Goal: Task Accomplishment & Management: Complete application form

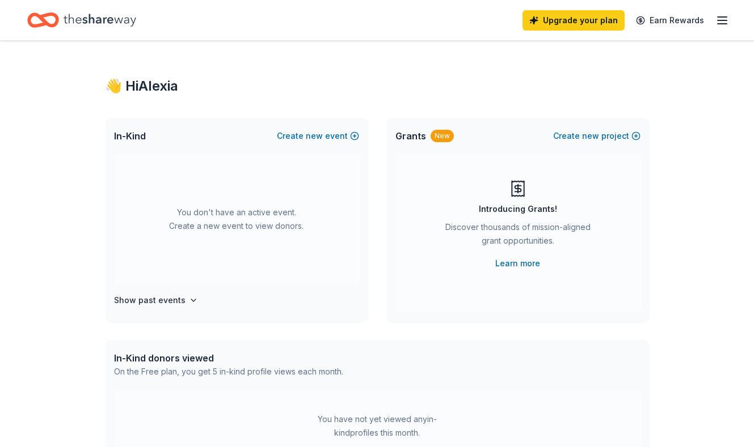
click at [112, 20] on icon "Home" at bounding box center [100, 20] width 73 height 12
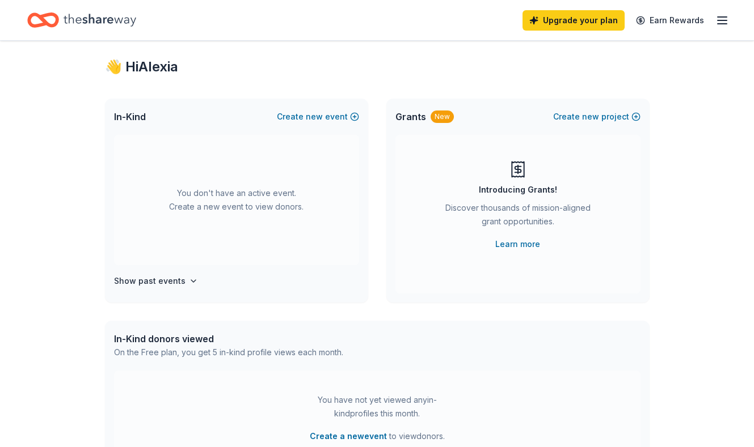
scroll to position [32, 0]
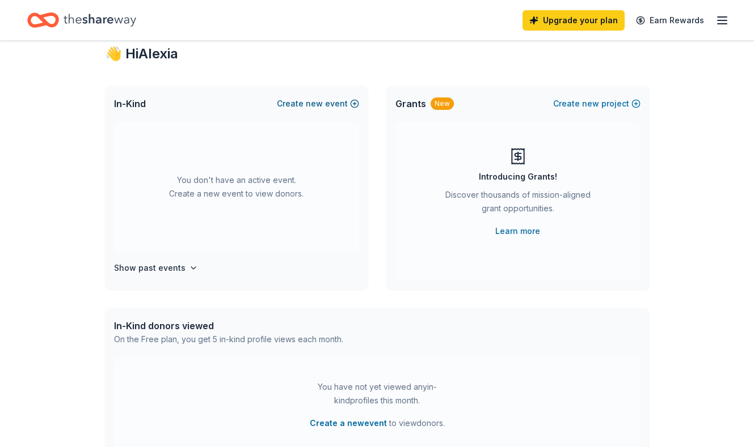
click at [318, 98] on span "new" at bounding box center [314, 104] width 17 height 14
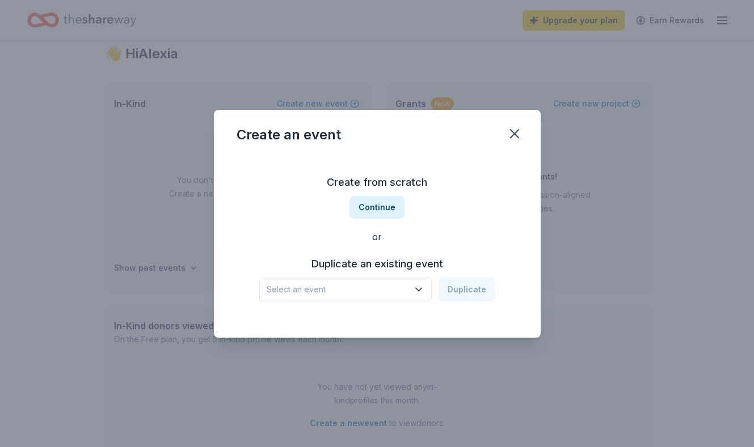
click at [401, 280] on button "Select an event" at bounding box center [345, 290] width 172 height 24
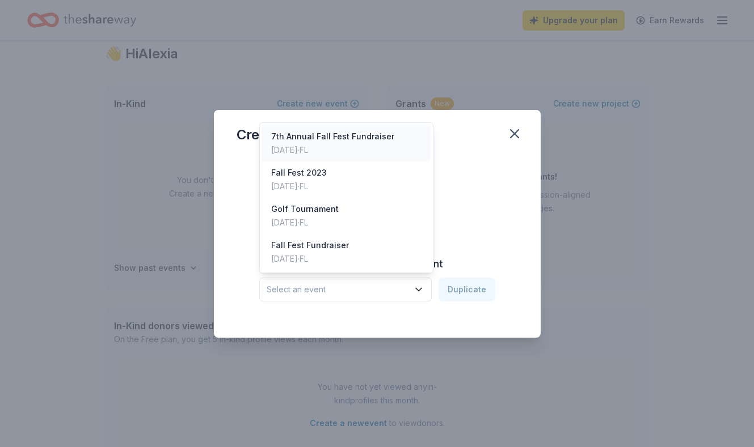
click at [376, 150] on div "Oct 19, 2024 · FL" at bounding box center [332, 150] width 123 height 14
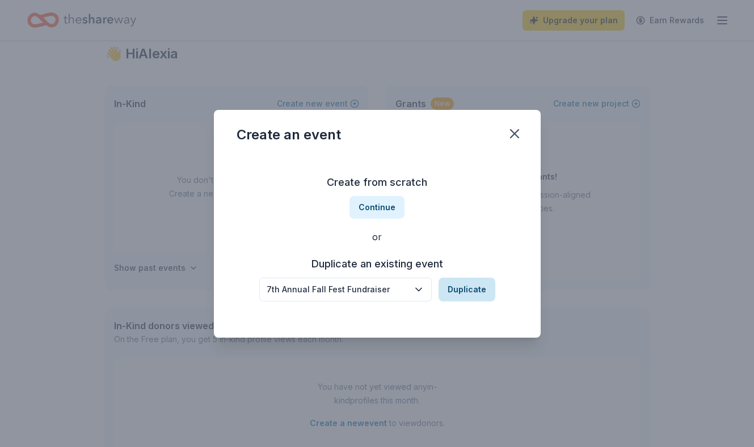
click at [469, 293] on button "Duplicate" at bounding box center [466, 290] width 57 height 24
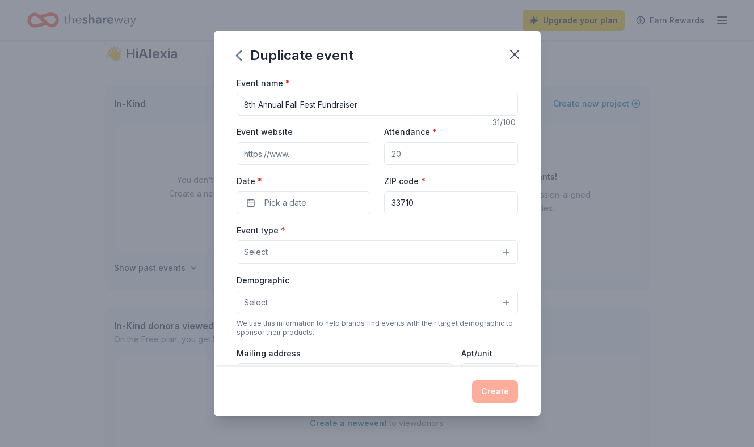
type input "8th Annual Fall Fest Fundraiser"
click at [349, 122] on div "Event name * 8th Annual Fall Fest Fundraiser 31 /100 Event website Attendance *…" at bounding box center [377, 338] width 281 height 524
click at [425, 153] on input "Attendance *" at bounding box center [451, 153] width 134 height 23
type input "250"
click at [391, 174] on div "ZIP code * 33710" at bounding box center [451, 194] width 134 height 40
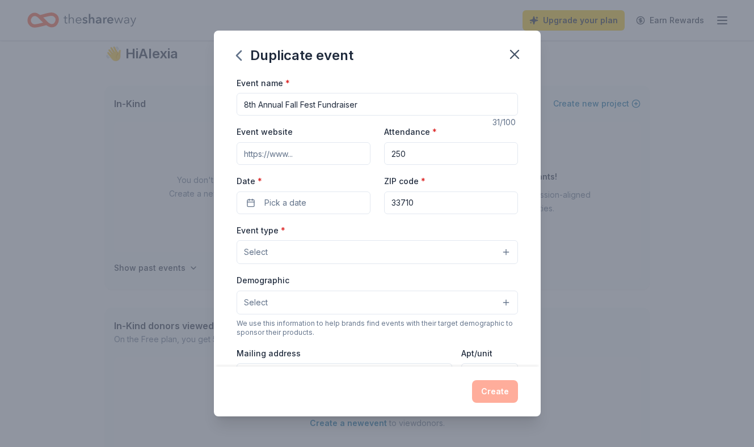
click at [313, 214] on div "Event name * 8th Annual Fall Fest Fundraiser 31 /100 Event website Attendance *…" at bounding box center [377, 338] width 281 height 524
click at [308, 201] on button "Pick a date" at bounding box center [304, 203] width 134 height 23
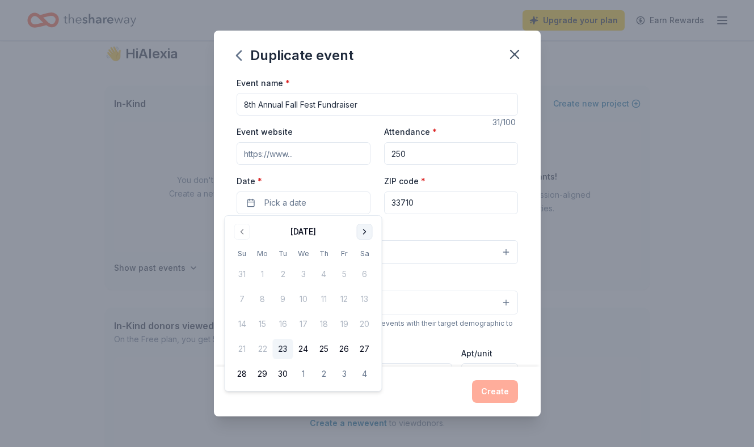
click at [364, 227] on button "Go to next month" at bounding box center [365, 232] width 16 height 16
click at [366, 348] on button "25" at bounding box center [364, 349] width 20 height 20
click at [415, 216] on div "Event name * 8th Annual Fall Fest Fundraiser 31 /100 Event website Attendance *…" at bounding box center [377, 338] width 281 height 524
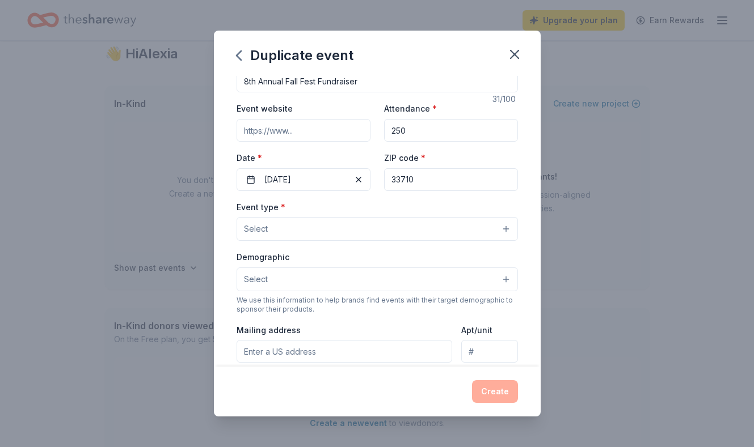
scroll to position [33, 0]
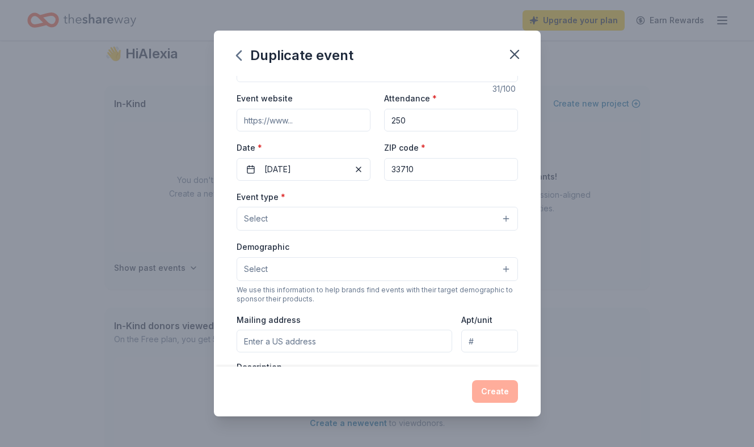
click at [390, 223] on button "Select" at bounding box center [377, 219] width 281 height 24
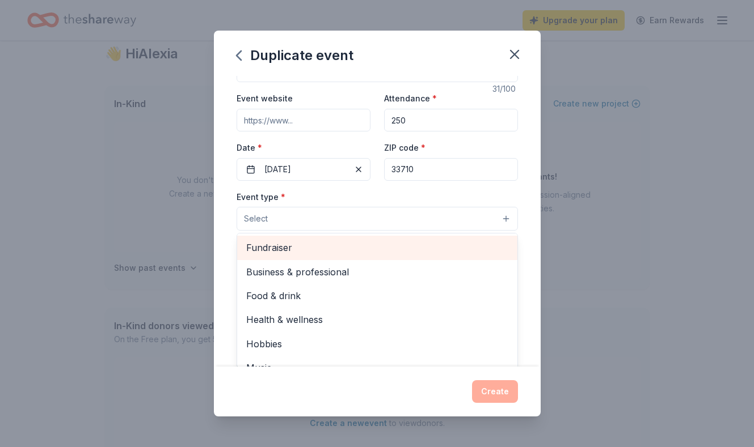
click at [353, 251] on span "Fundraiser" at bounding box center [377, 247] width 262 height 15
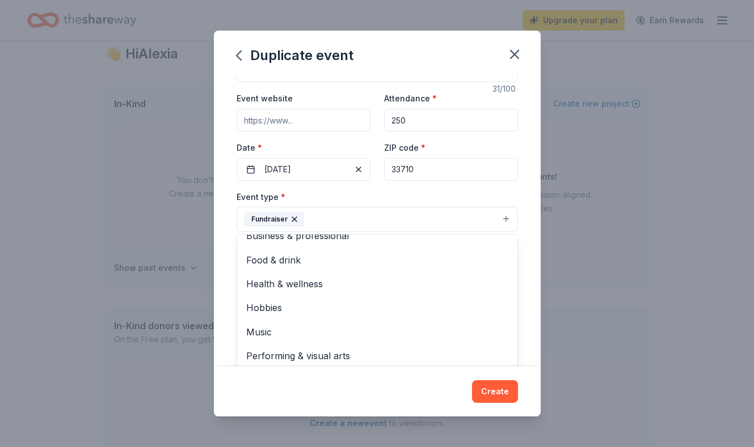
scroll to position [12, 0]
click at [370, 190] on div "Event type * Fundraiser Business & professional Food & drink Health & wellness …" at bounding box center [377, 211] width 281 height 43
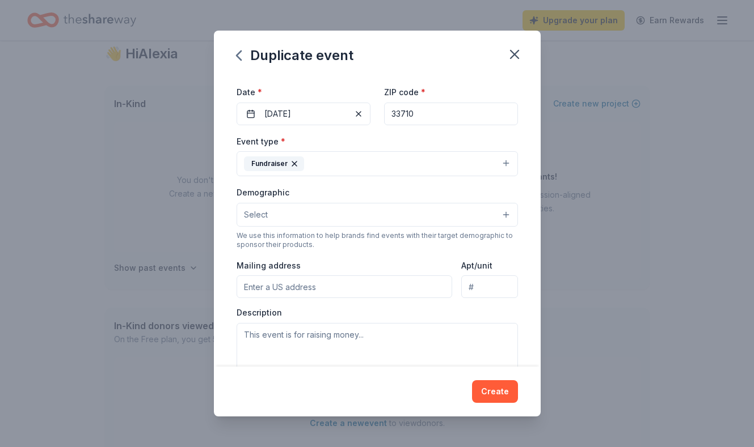
scroll to position [114, 0]
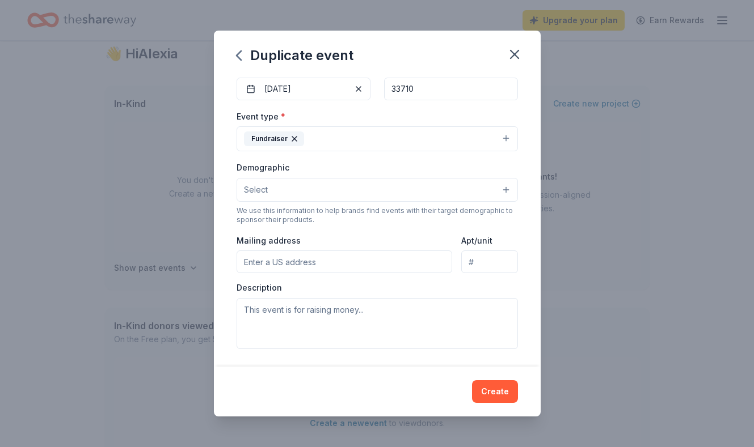
click at [368, 190] on button "Select" at bounding box center [377, 190] width 281 height 24
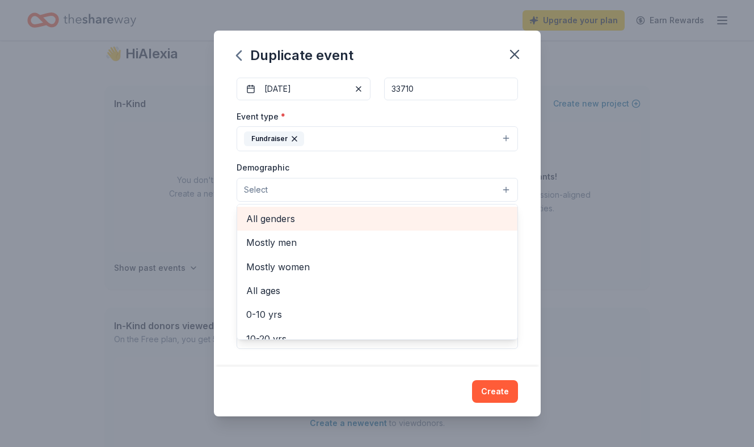
click at [356, 223] on span "All genders" at bounding box center [377, 219] width 262 height 15
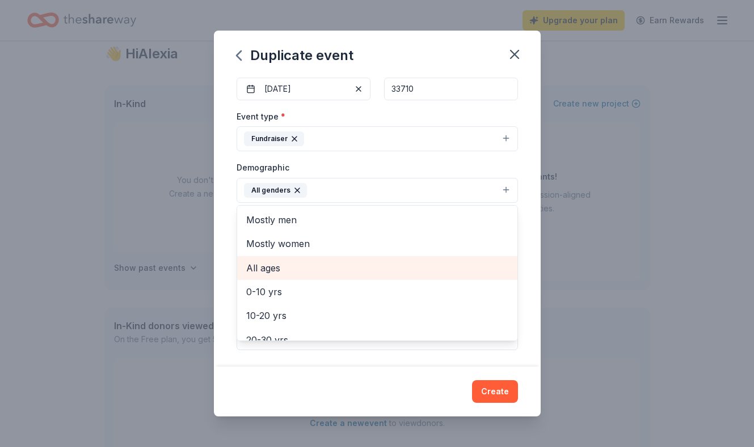
click at [317, 265] on span "All ages" at bounding box center [377, 268] width 262 height 15
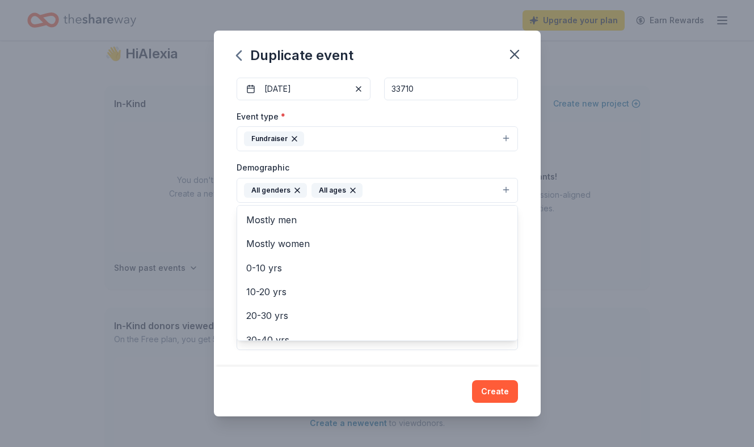
click at [522, 197] on div "Event name * 8th Annual Fall Fest Fundraiser 31 /100 Event website Attendance *…" at bounding box center [377, 221] width 327 height 291
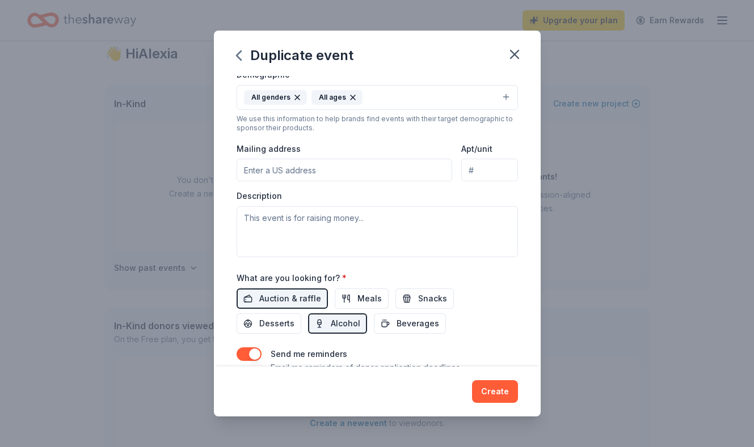
scroll to position [210, 0]
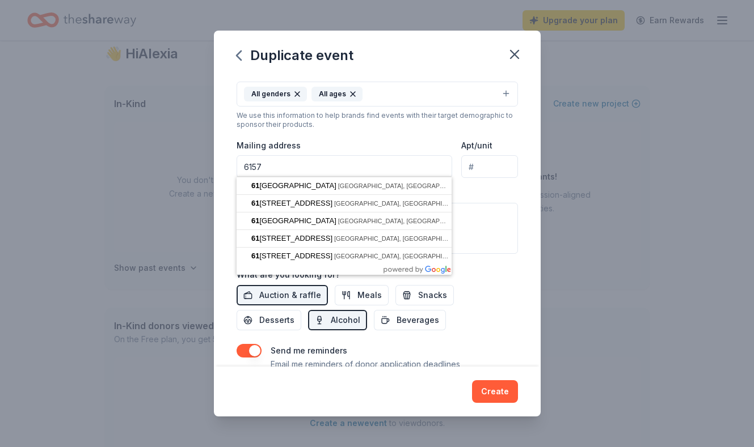
type input "6157"
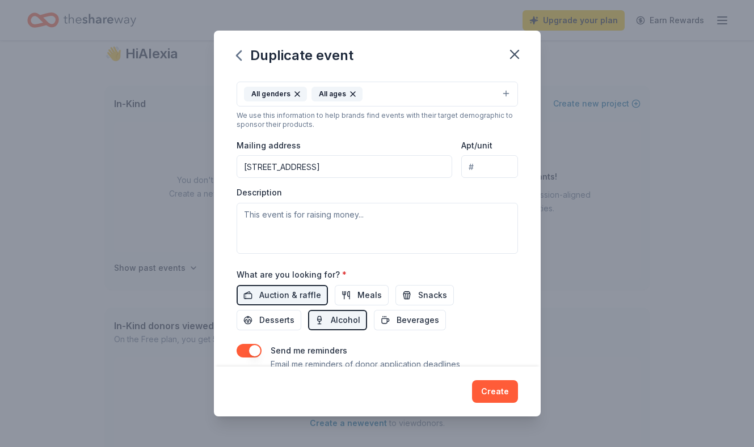
type input "6157 45th Avenue North, Kenneth City, FL, 33709"
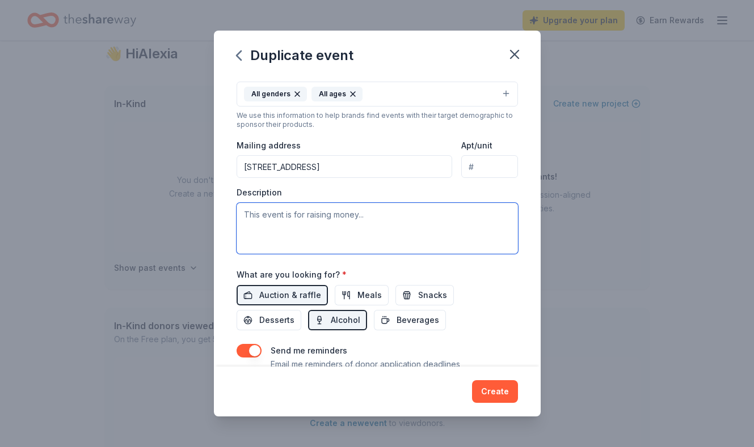
click at [411, 214] on textarea at bounding box center [377, 228] width 281 height 51
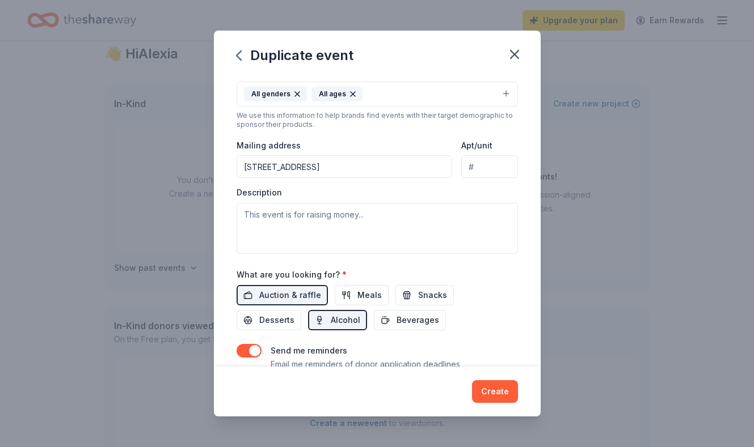
click at [403, 163] on input "6157 45th Avenue North, Kenneth City, FL, 33709" at bounding box center [345, 166] width 216 height 23
click at [431, 167] on input "6157 45th Avenue North, Kenneth City, FL, 33709" at bounding box center [345, 166] width 216 height 23
click at [417, 166] on input "6157 45th Avenue North, Kenneth City, FL, 33709" at bounding box center [345, 166] width 216 height 23
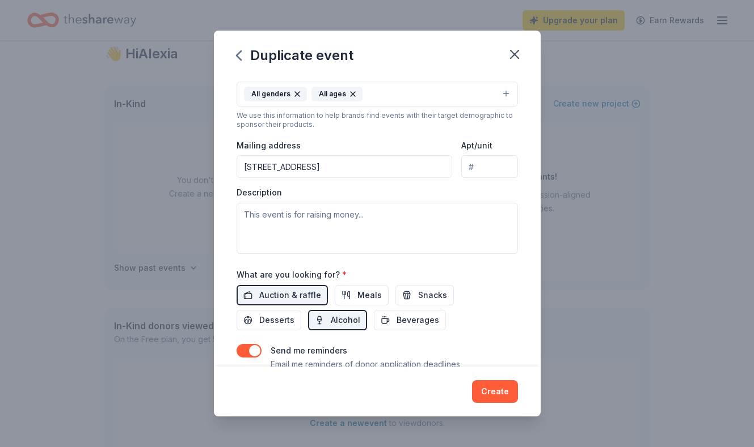
click at [321, 189] on div "Description" at bounding box center [377, 220] width 281 height 67
click at [322, 164] on input "6157 31st Ave n" at bounding box center [345, 166] width 216 height 23
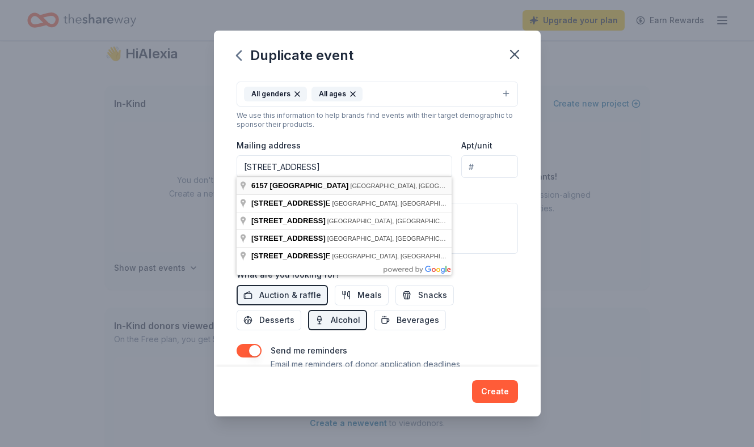
type input "6157 31st Avenue North, St. Petersburg, FL, 33710"
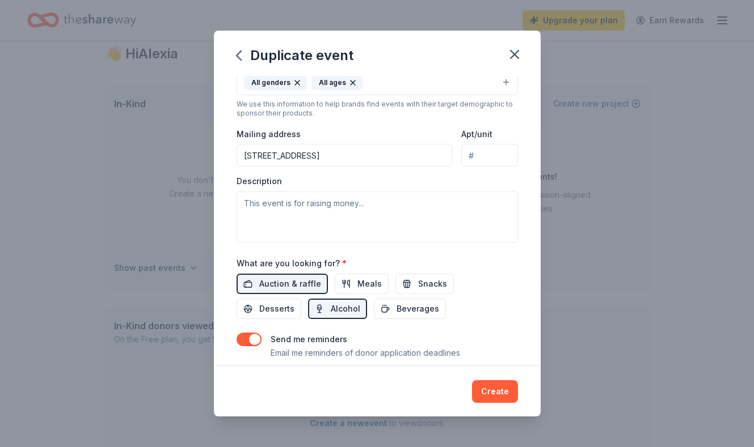
scroll to position [222, 0]
click at [317, 200] on textarea at bounding box center [377, 216] width 281 height 51
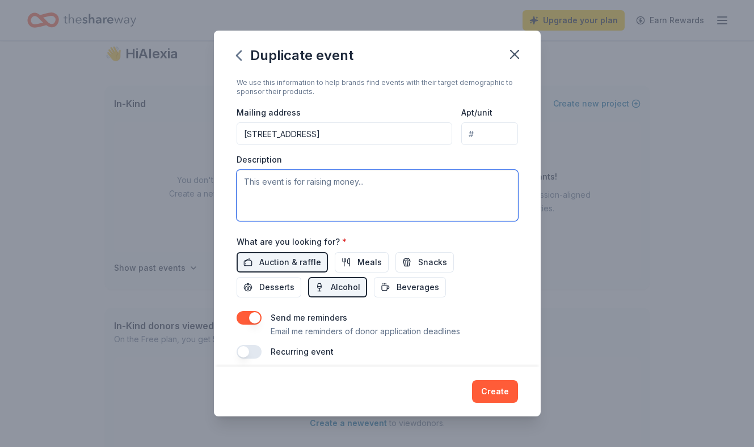
scroll to position [256, 0]
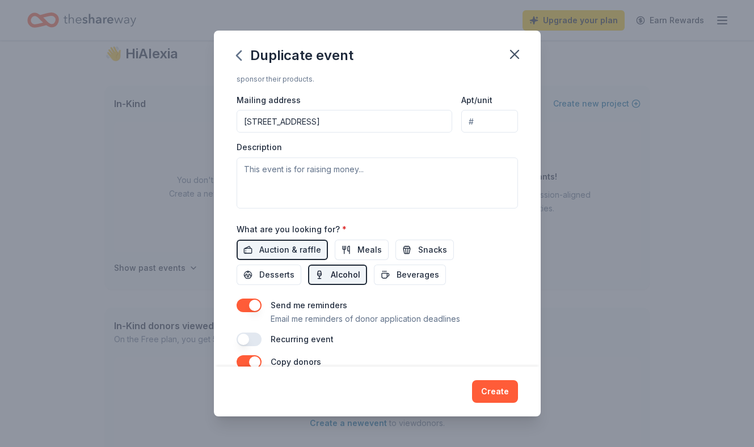
click at [331, 276] on span "Alcohol" at bounding box center [345, 275] width 29 height 14
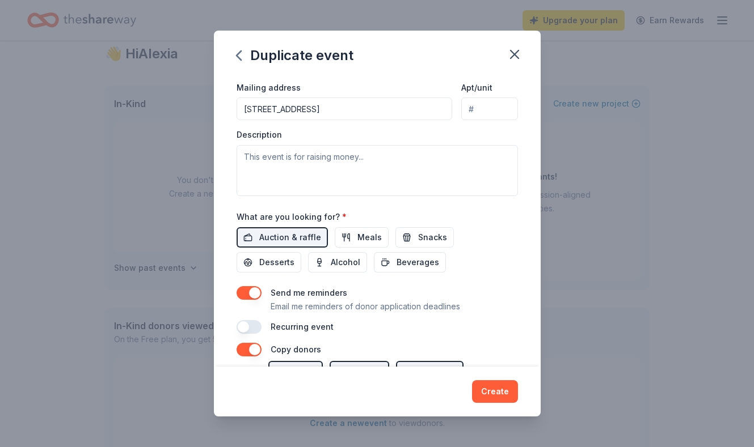
scroll to position [277, 0]
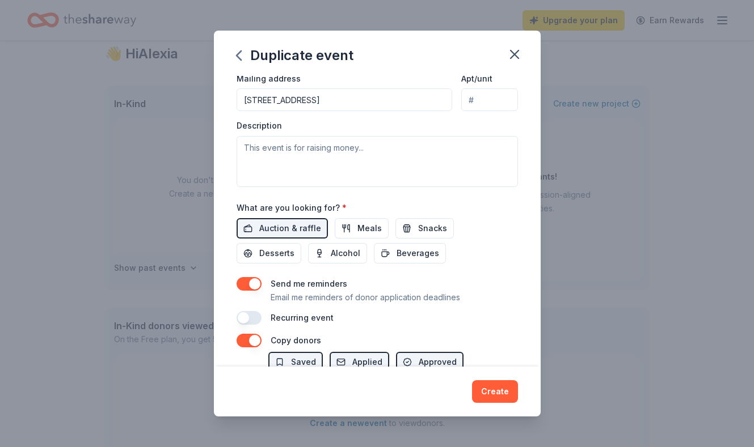
click at [255, 283] on button "button" at bounding box center [249, 284] width 25 height 14
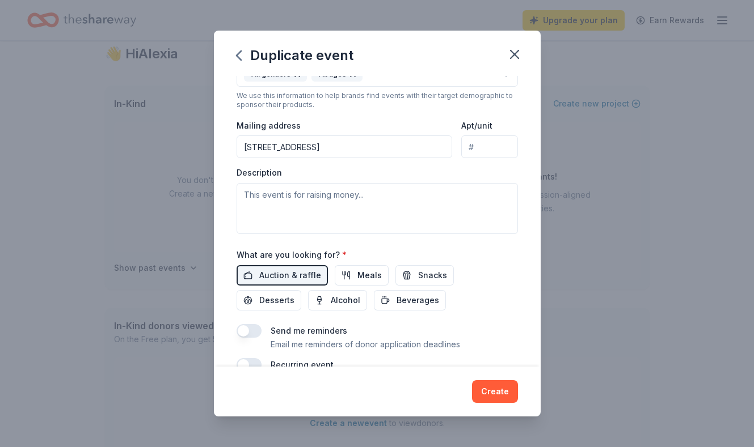
scroll to position [211, 0]
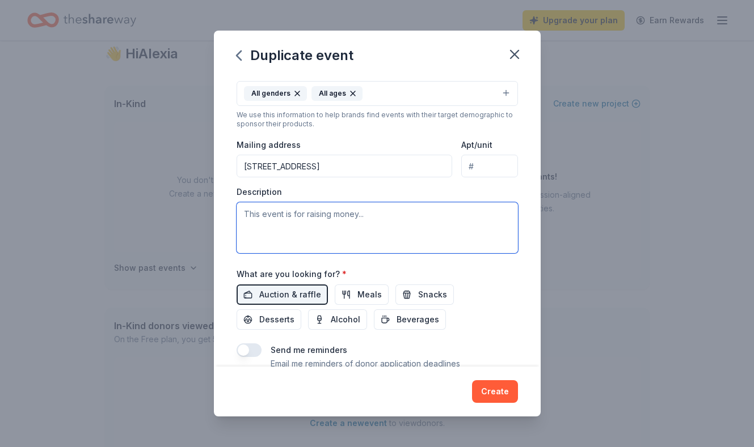
click at [279, 234] on textarea at bounding box center [377, 227] width 281 height 51
paste textarea "Reach St. Pete’s new Impact Center is a community hub designed to expand equita…"
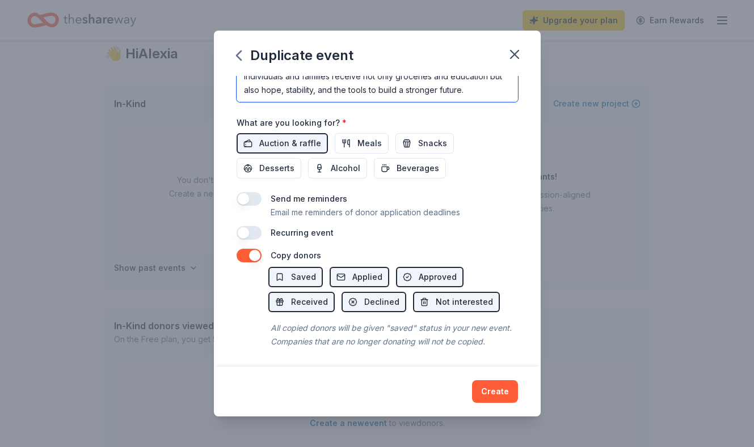
scroll to position [362, 0]
type textarea "Reach St. Pete’s new Impact Center is a community hub designed to expand equita…"
click at [497, 392] on button "Create" at bounding box center [495, 392] width 46 height 23
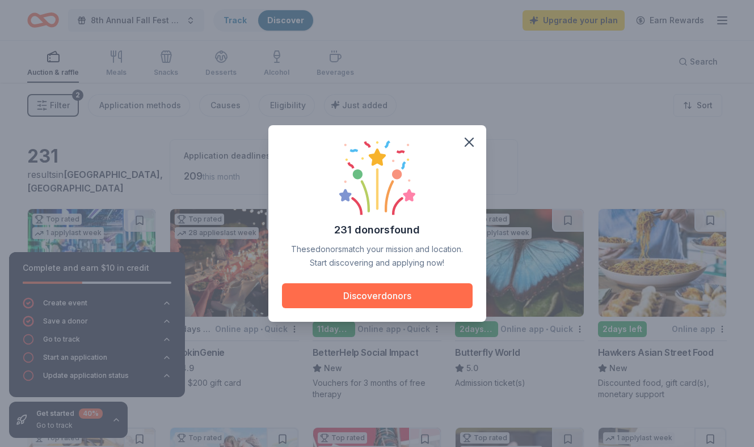
click at [429, 299] on button "Discover donors" at bounding box center [377, 296] width 191 height 25
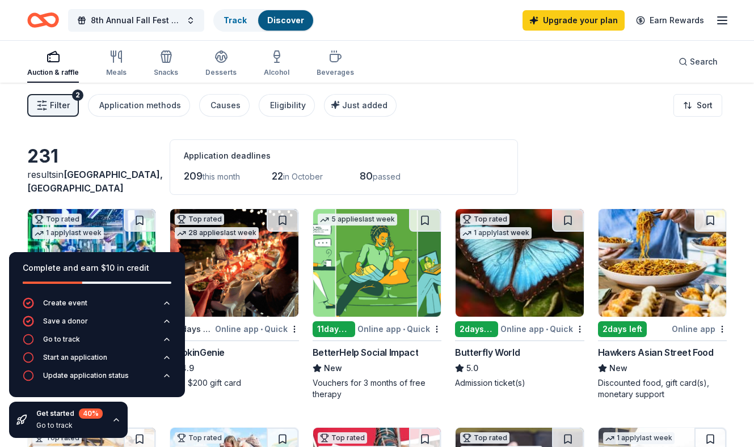
click at [159, 158] on div "231 results in St. Petersburg, FL Application deadlines 209 this month 22 in Oc…" at bounding box center [376, 168] width 699 height 56
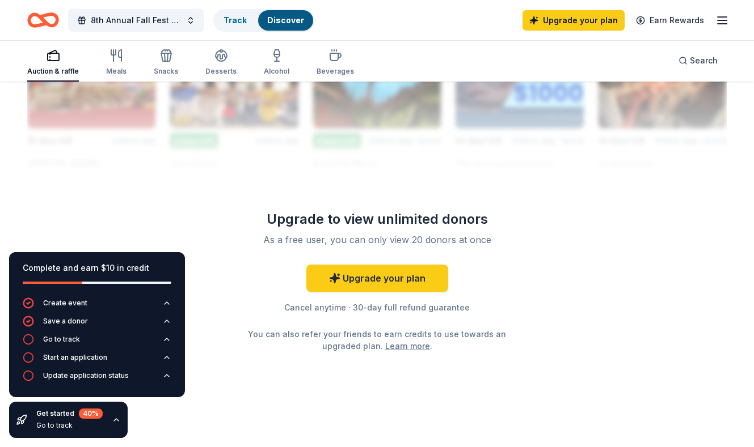
scroll to position [1092, 0]
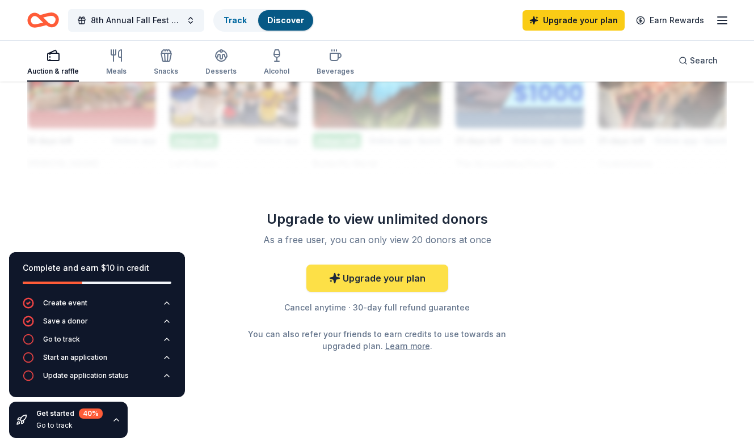
click at [407, 286] on link "Upgrade your plan" at bounding box center [377, 278] width 142 height 27
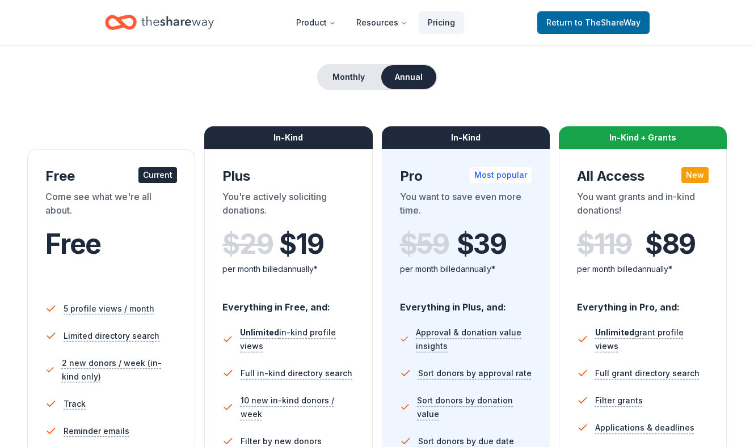
scroll to position [95, 0]
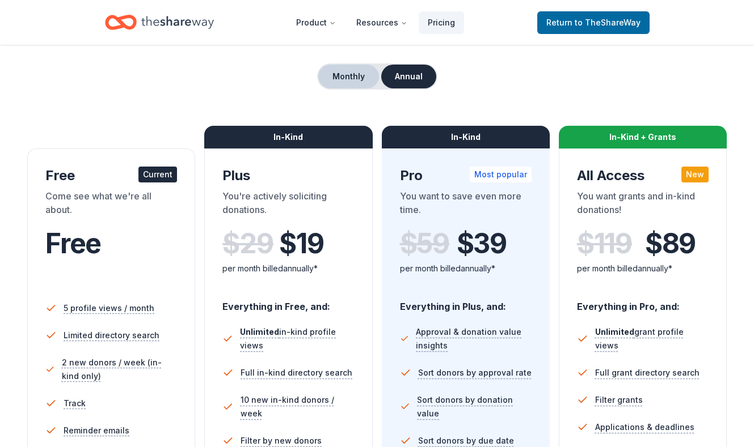
click at [360, 69] on button "Monthly" at bounding box center [348, 77] width 61 height 24
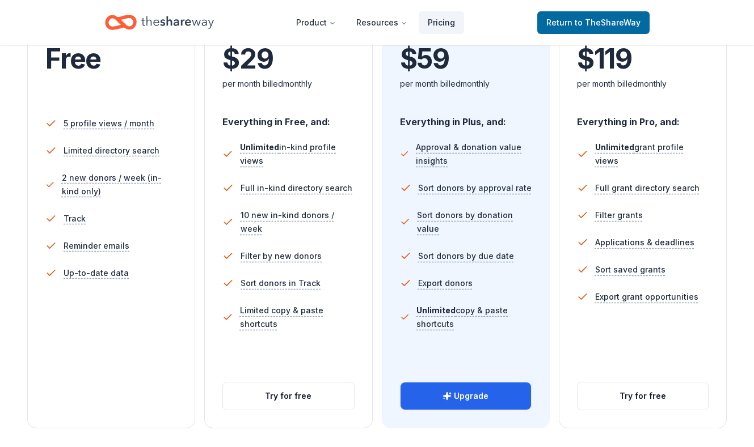
scroll to position [282, 0]
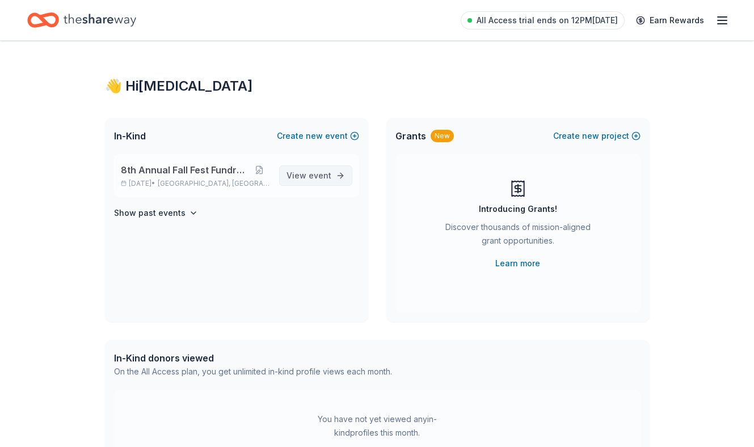
click at [339, 181] on link "View event" at bounding box center [315, 176] width 73 height 20
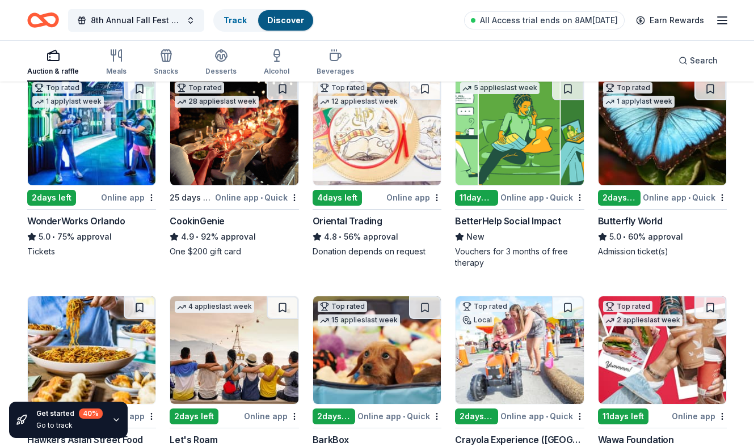
scroll to position [145, 0]
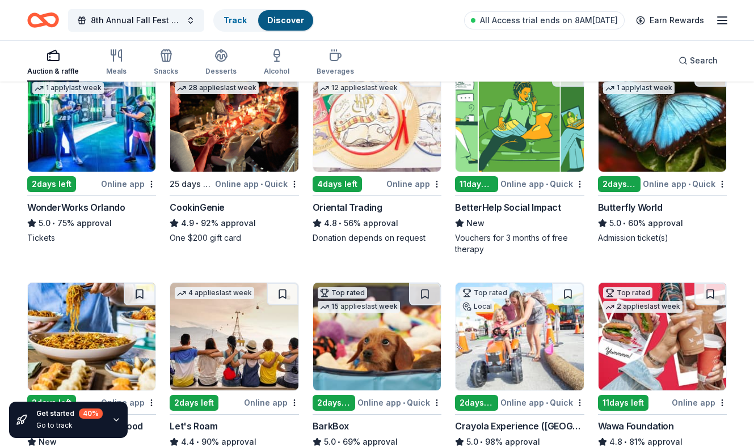
click at [503, 161] on img at bounding box center [519, 118] width 128 height 108
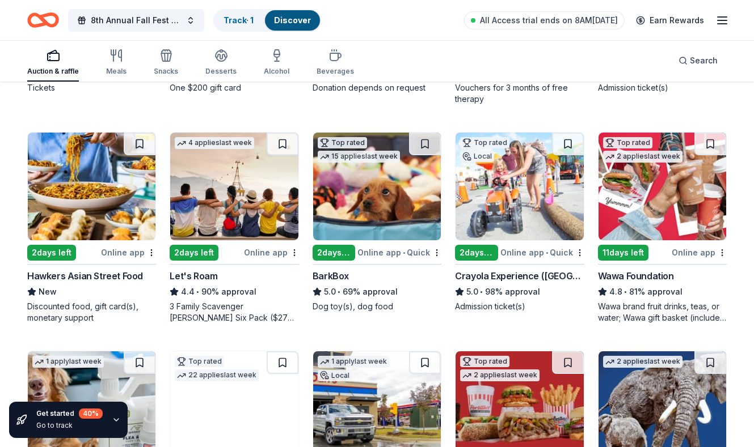
scroll to position [315, 0]
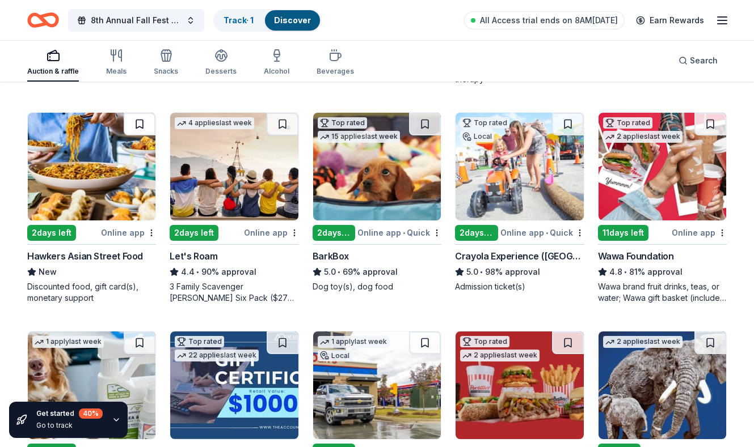
click at [143, 124] on button at bounding box center [140, 124] width 32 height 23
click at [433, 126] on button at bounding box center [425, 124] width 32 height 23
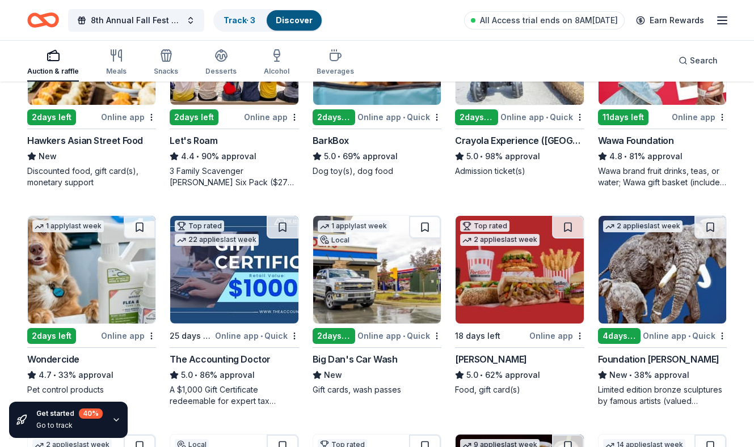
scroll to position [514, 0]
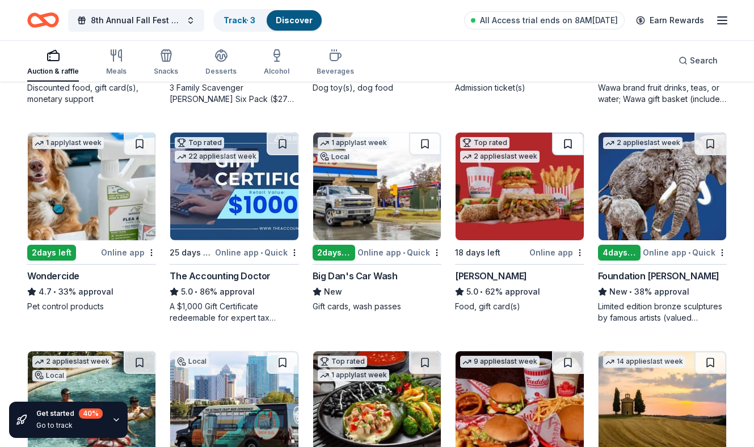
click at [572, 141] on button at bounding box center [568, 144] width 32 height 23
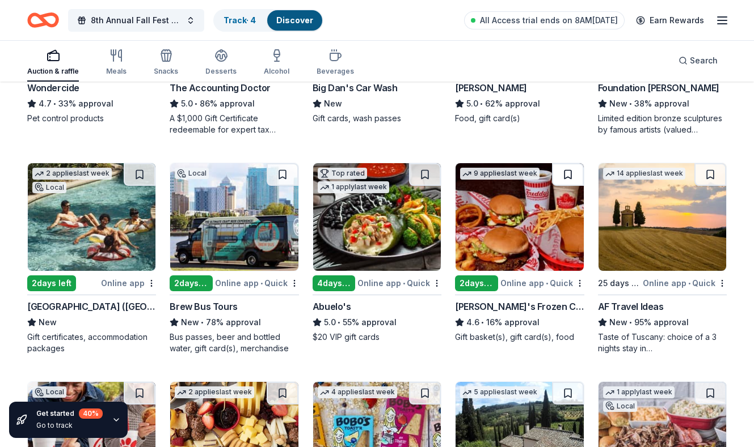
scroll to position [726, 0]
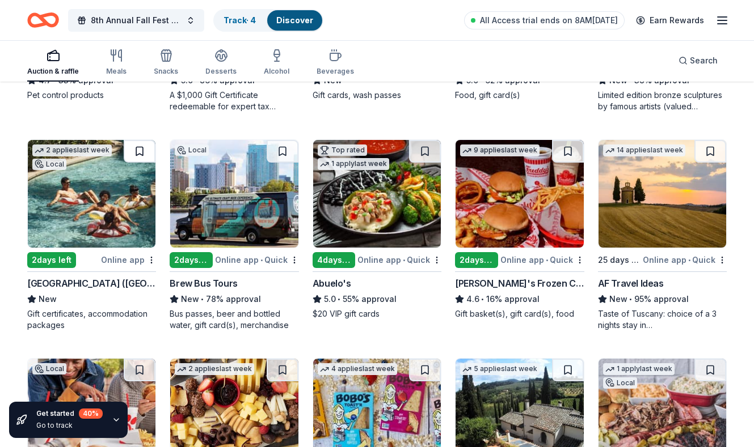
click at [139, 147] on button at bounding box center [140, 151] width 32 height 23
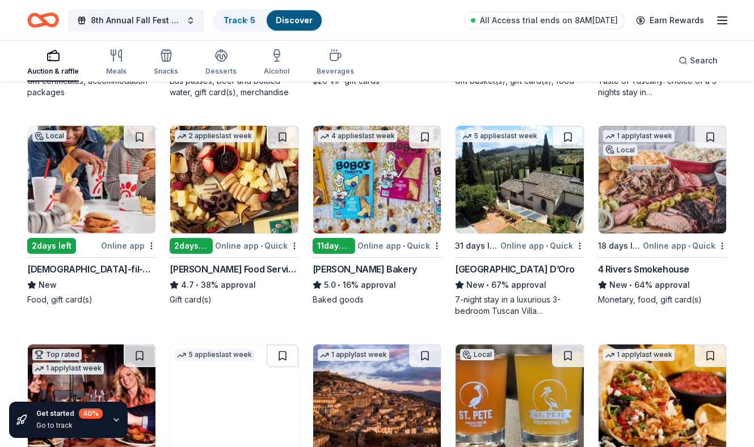
scroll to position [969, 0]
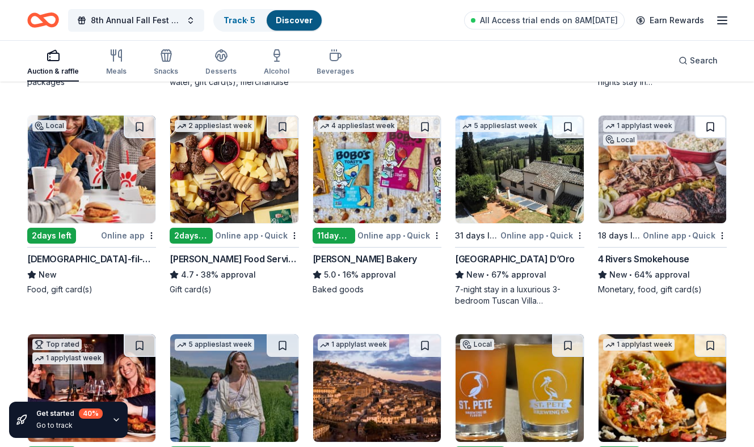
click at [713, 130] on button at bounding box center [710, 127] width 32 height 23
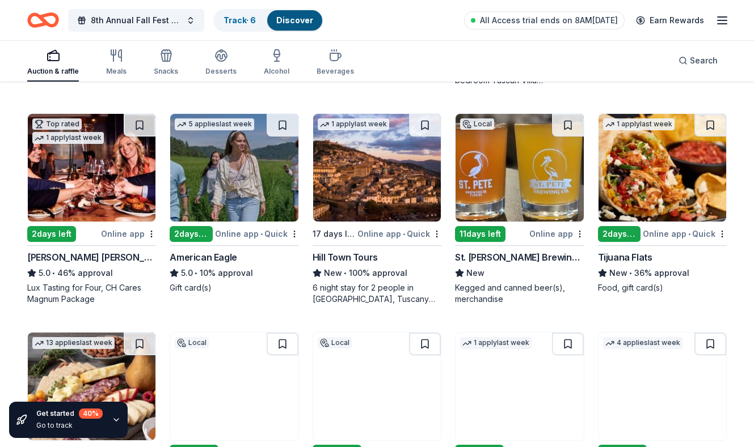
scroll to position [1201, 0]
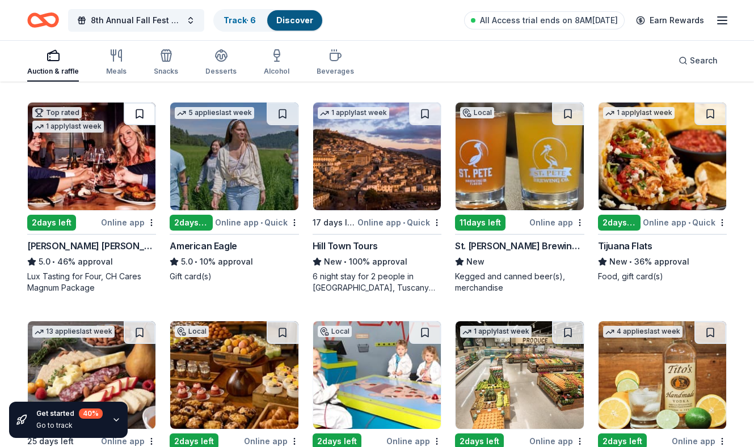
click at [145, 118] on button at bounding box center [140, 114] width 32 height 23
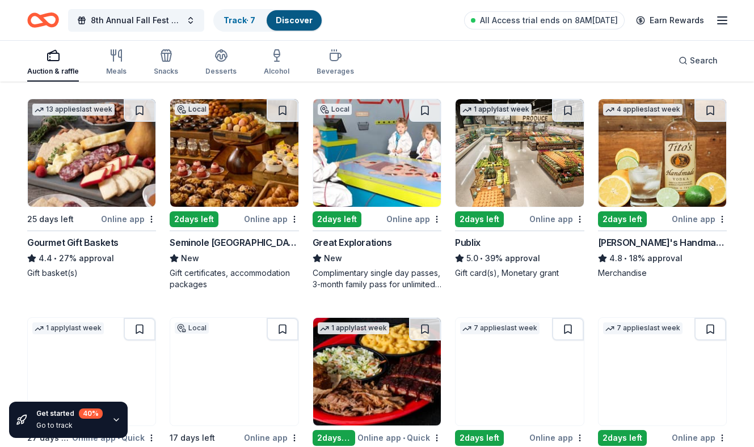
scroll to position [1414, 0]
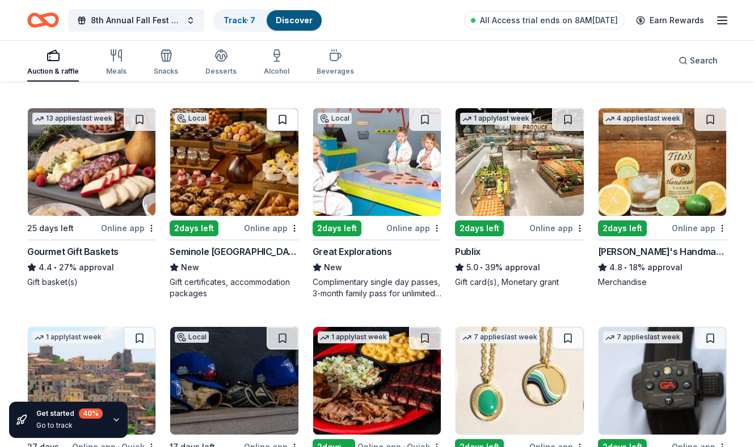
click at [293, 123] on button at bounding box center [283, 119] width 32 height 23
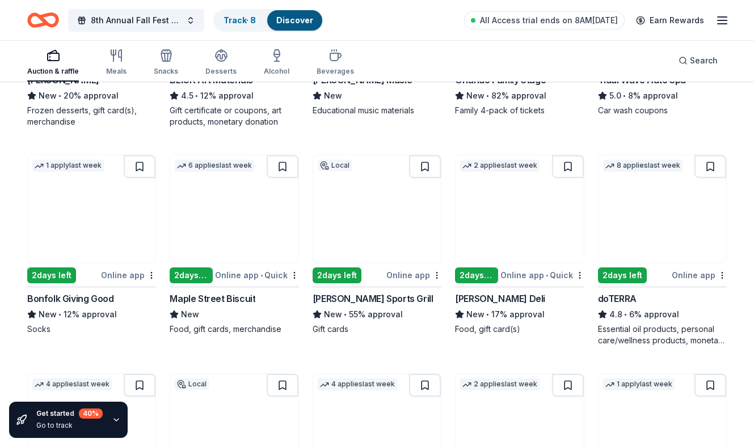
scroll to position [2244, 0]
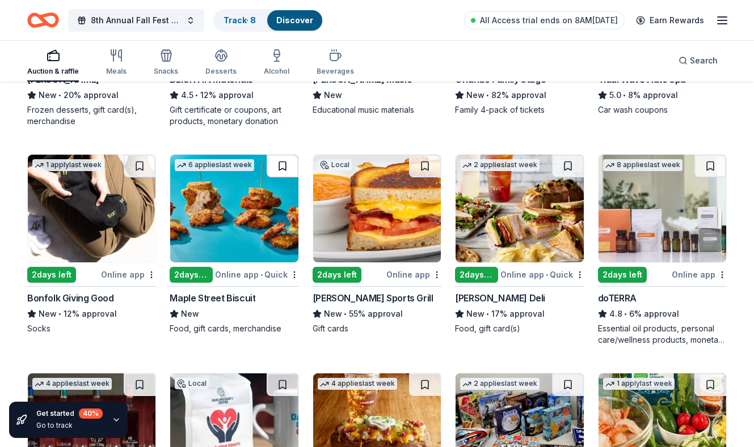
click at [285, 168] on button at bounding box center [283, 166] width 32 height 23
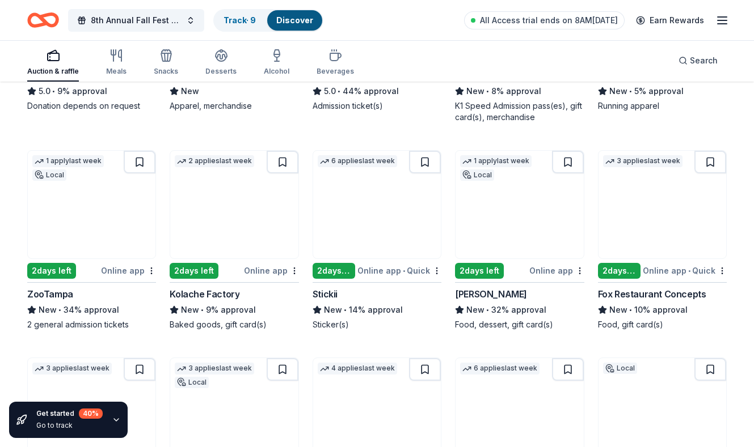
scroll to position [3161, 0]
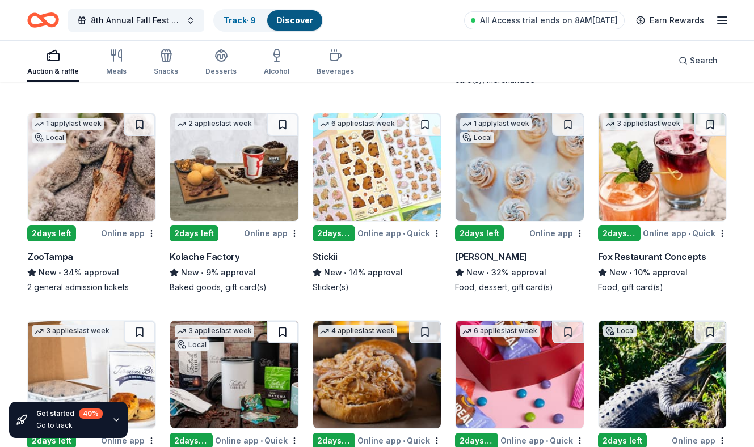
click at [285, 332] on button at bounding box center [283, 332] width 32 height 23
click at [564, 123] on button at bounding box center [568, 124] width 32 height 23
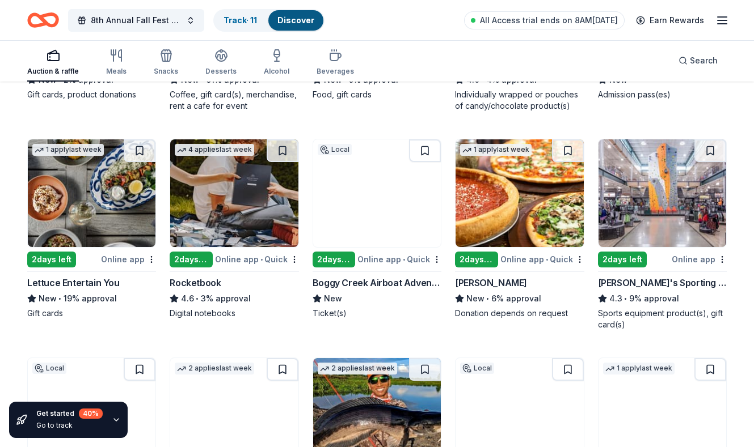
scroll to position [3625, 0]
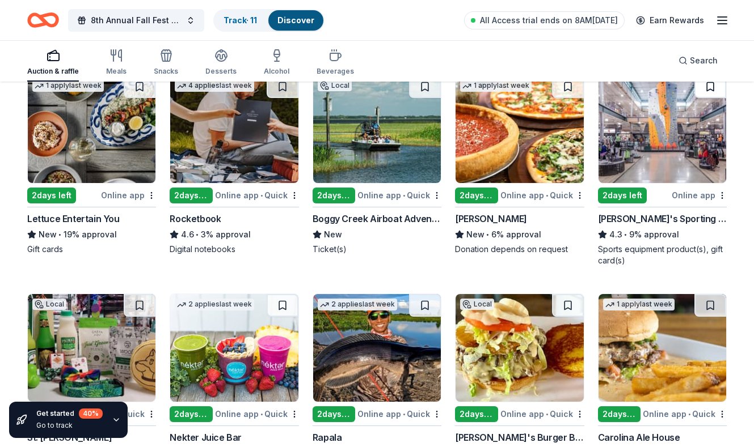
click at [711, 93] on button at bounding box center [710, 86] width 32 height 23
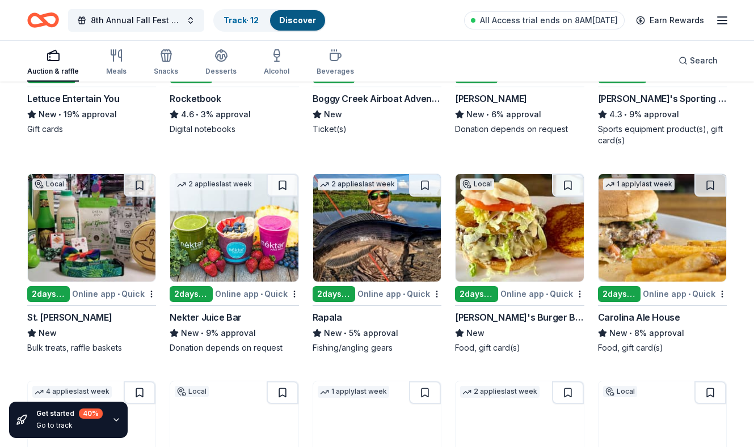
scroll to position [3748, 0]
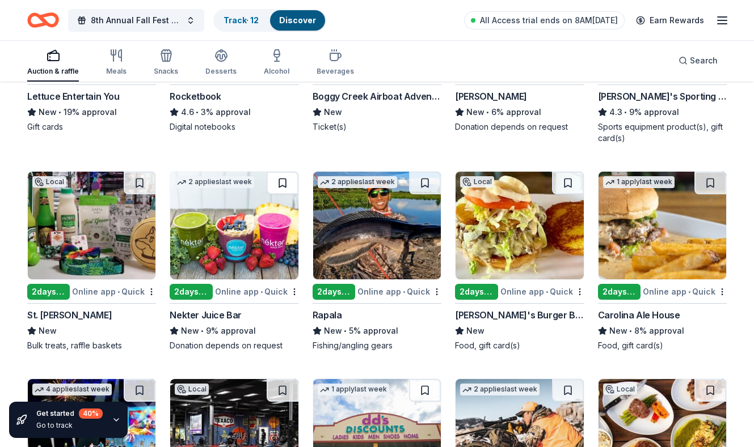
click at [290, 182] on button at bounding box center [283, 183] width 32 height 23
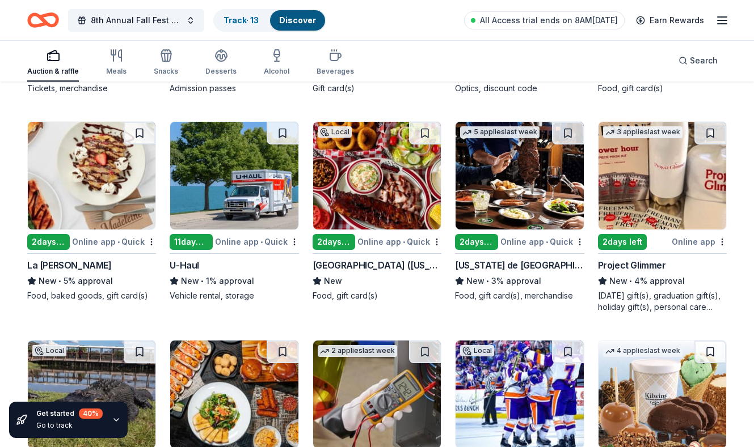
scroll to position [4213, 0]
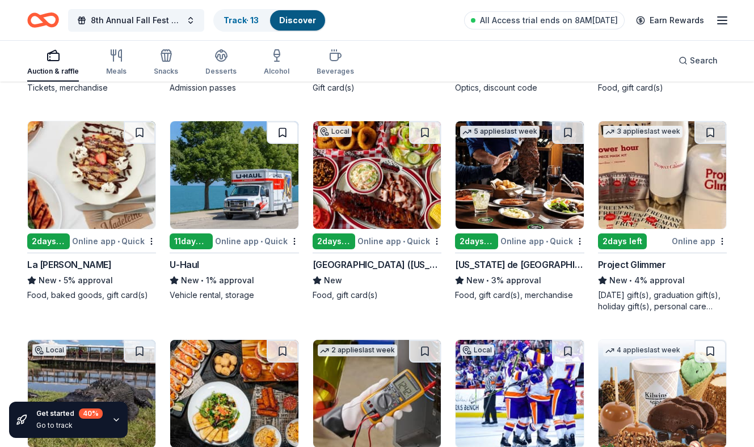
click at [290, 138] on button at bounding box center [283, 132] width 32 height 23
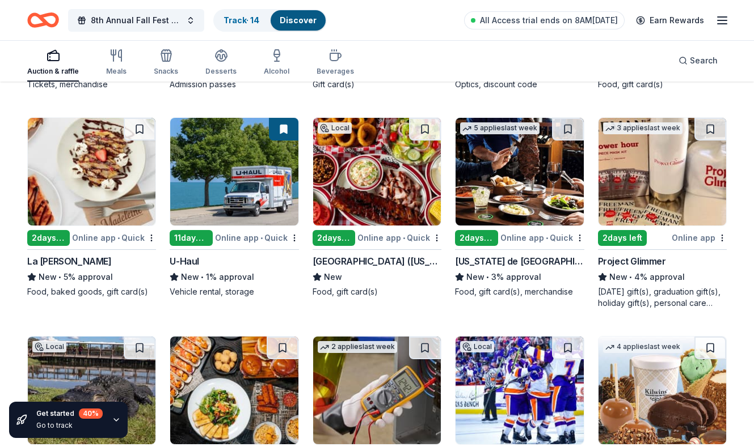
scroll to position [4224, 0]
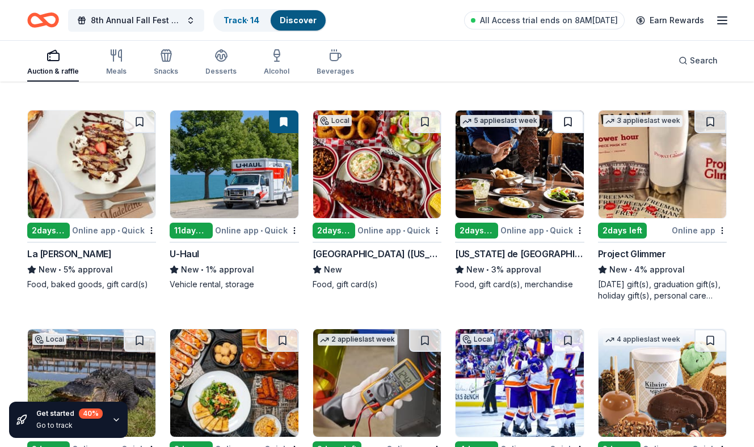
click at [567, 114] on button at bounding box center [568, 122] width 32 height 23
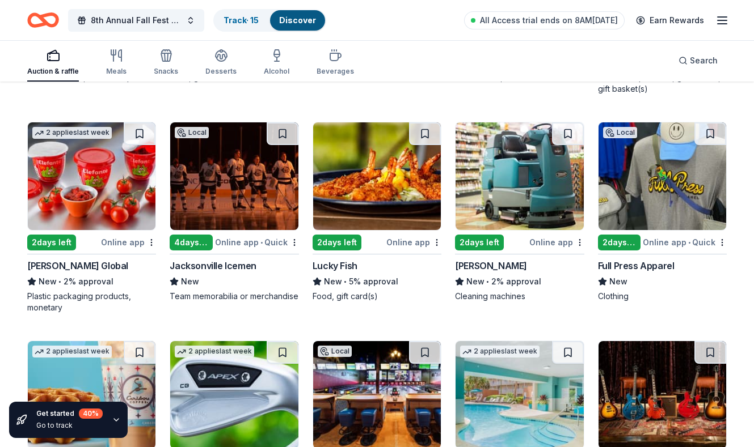
scroll to position [4636, 0]
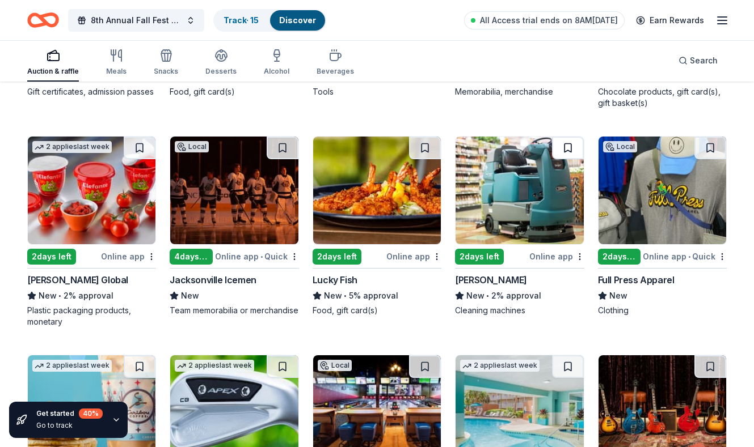
click at [573, 156] on button at bounding box center [568, 148] width 32 height 23
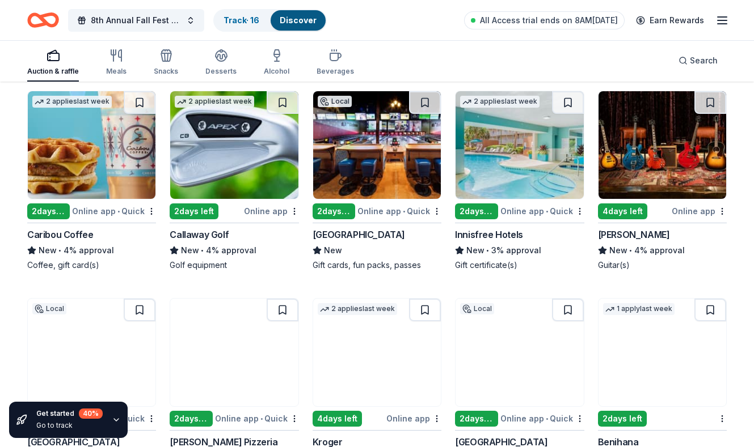
scroll to position [4905, 0]
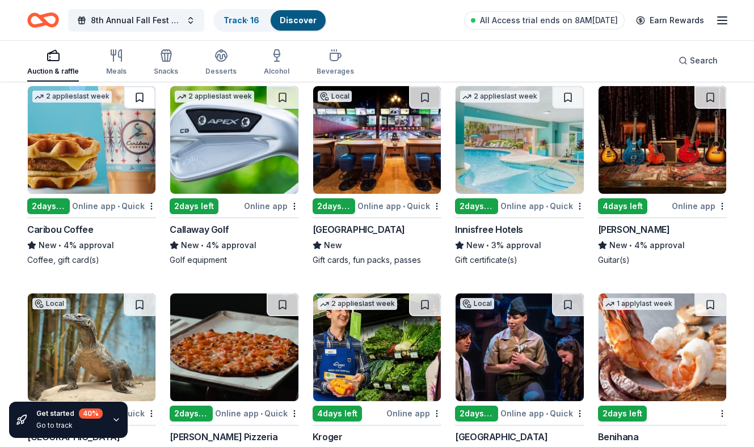
click at [145, 103] on button at bounding box center [140, 97] width 32 height 23
click at [289, 99] on button at bounding box center [283, 97] width 32 height 23
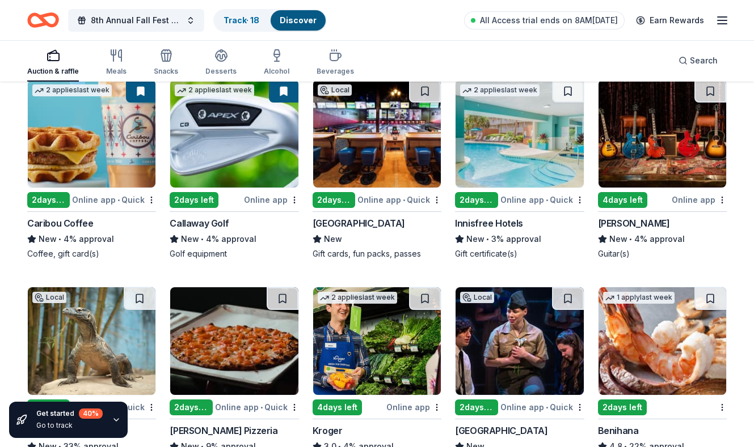
scroll to position [4900, 0]
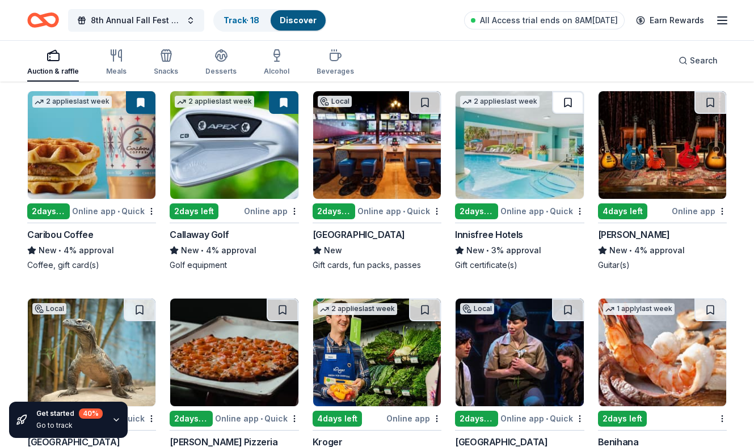
click at [563, 105] on button at bounding box center [568, 102] width 32 height 23
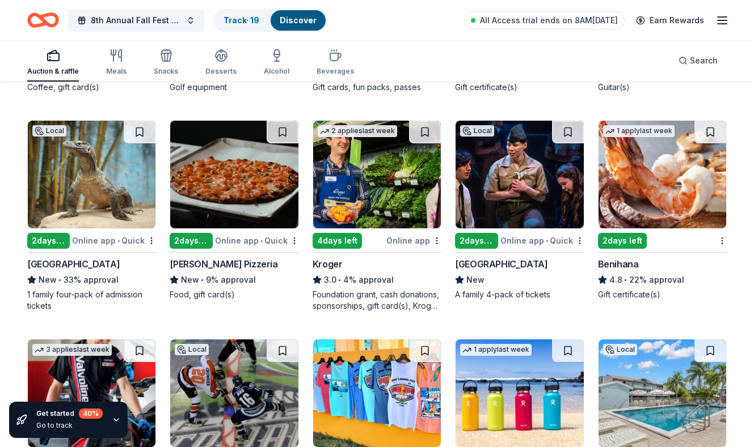
scroll to position [5082, 0]
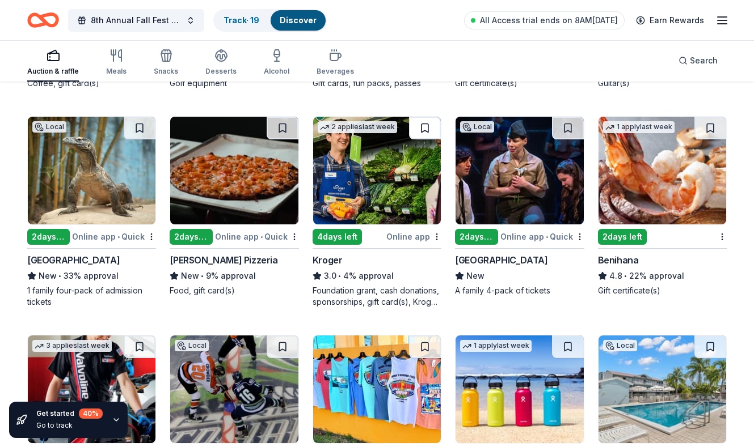
click at [424, 133] on button at bounding box center [425, 128] width 32 height 23
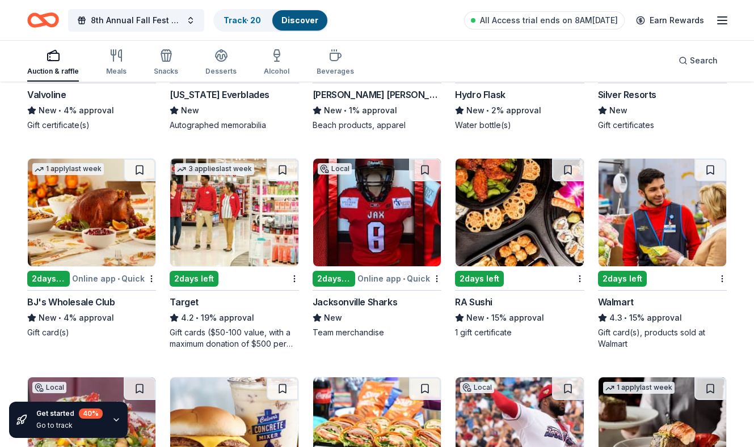
scroll to position [5468, 0]
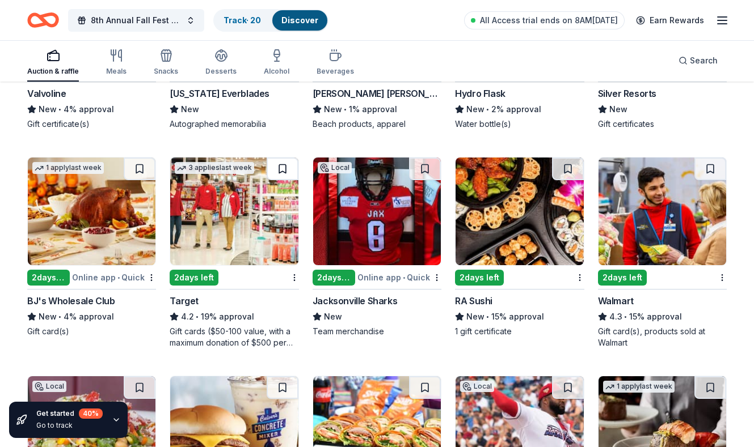
click at [282, 173] on button at bounding box center [283, 169] width 32 height 23
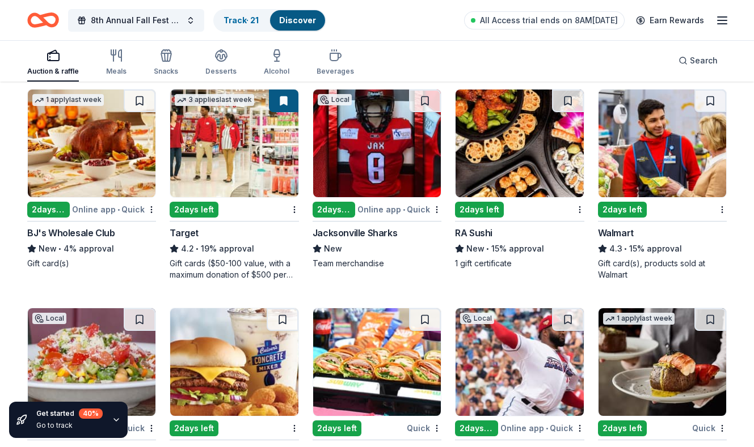
scroll to position [5647, 0]
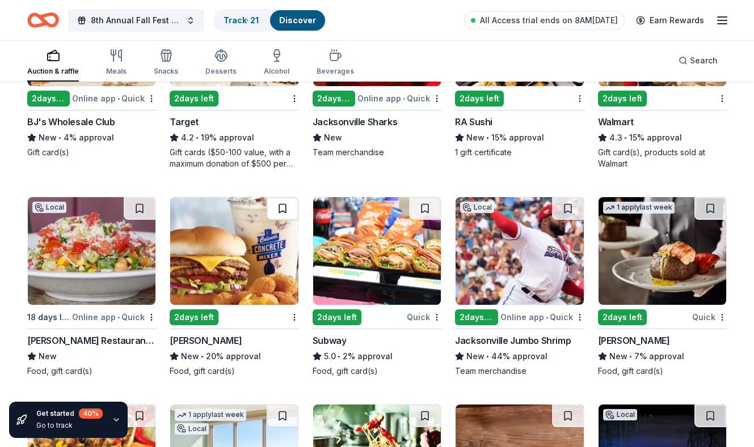
click at [285, 214] on button at bounding box center [283, 208] width 32 height 23
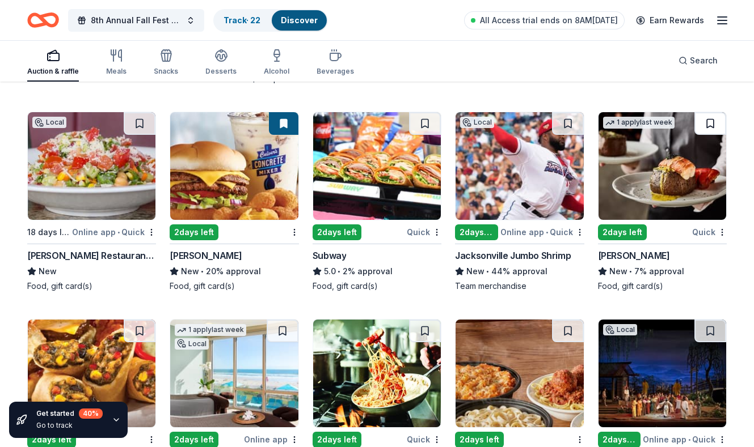
scroll to position [5728, 0]
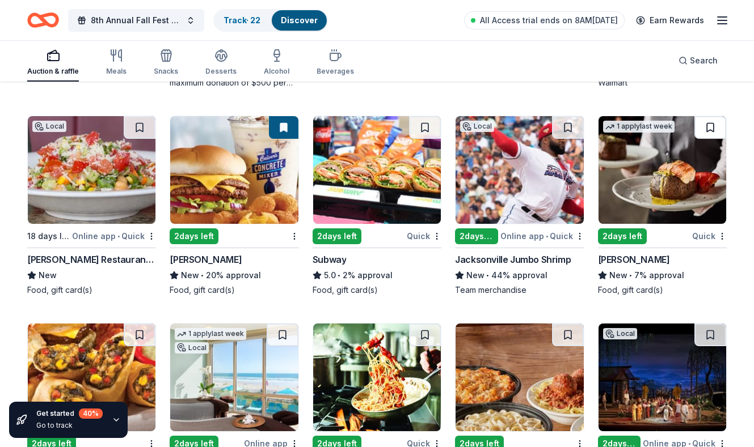
click at [711, 121] on button at bounding box center [710, 127] width 32 height 23
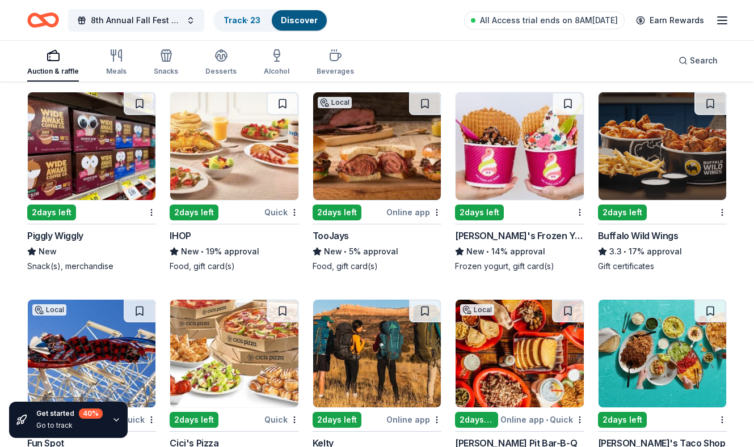
scroll to position [6168, 0]
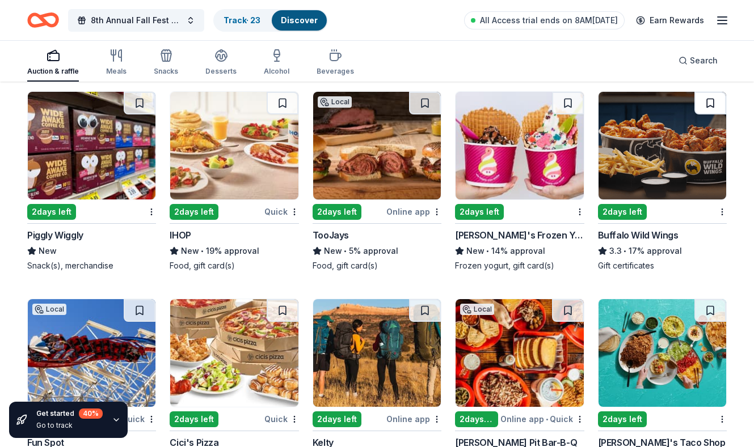
click at [716, 103] on button at bounding box center [710, 103] width 32 height 23
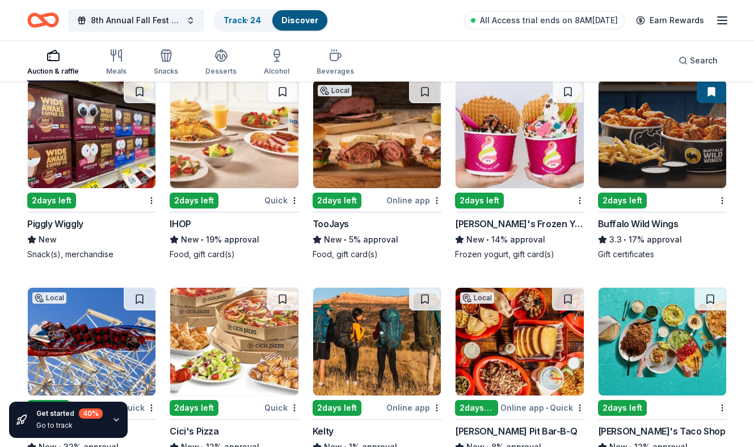
scroll to position [6180, 0]
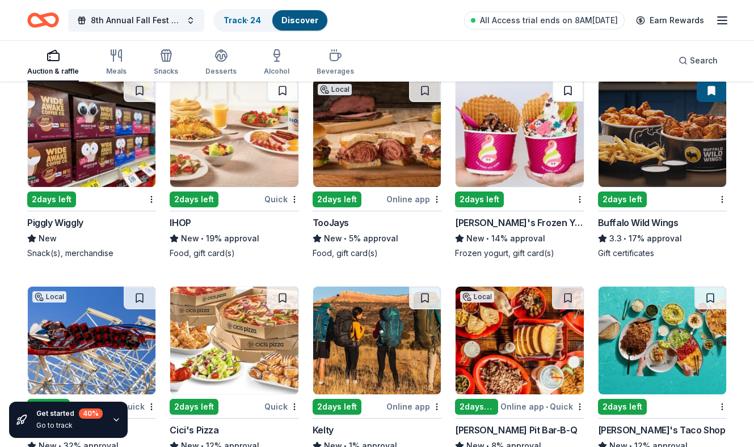
click at [570, 94] on button at bounding box center [568, 90] width 32 height 23
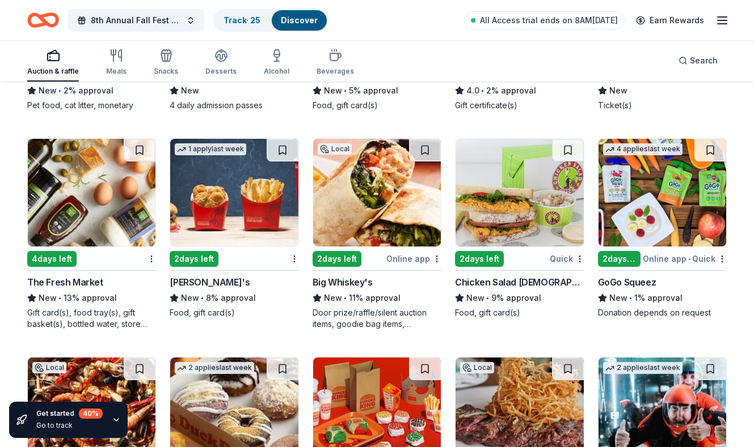
scroll to position [6755, 0]
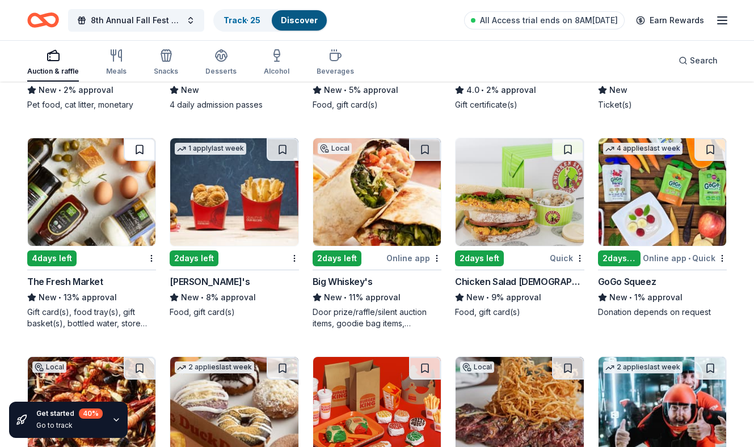
click at [145, 138] on button at bounding box center [140, 149] width 32 height 23
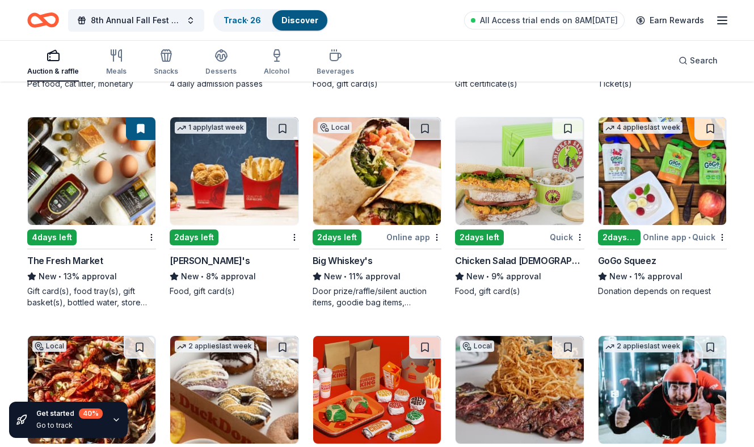
scroll to position [6767, 0]
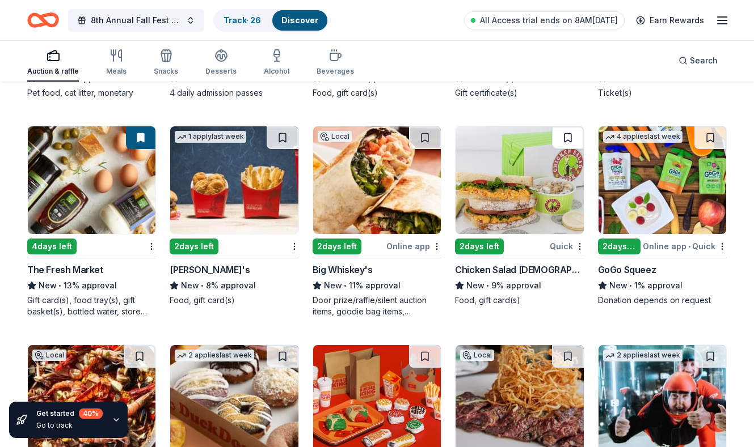
click at [567, 126] on button at bounding box center [568, 137] width 32 height 23
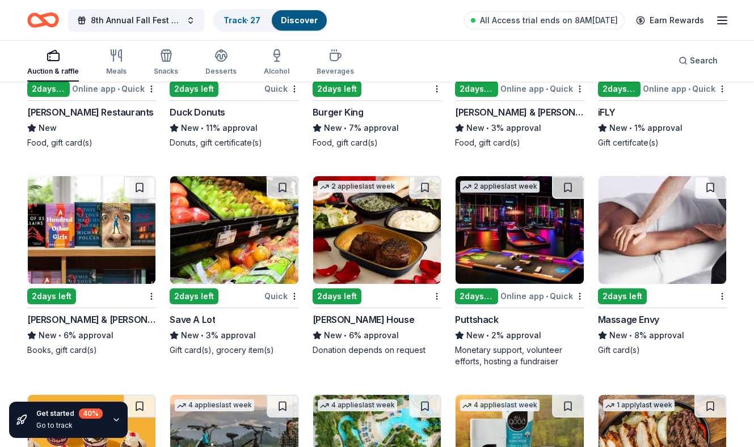
scroll to position [7143, 0]
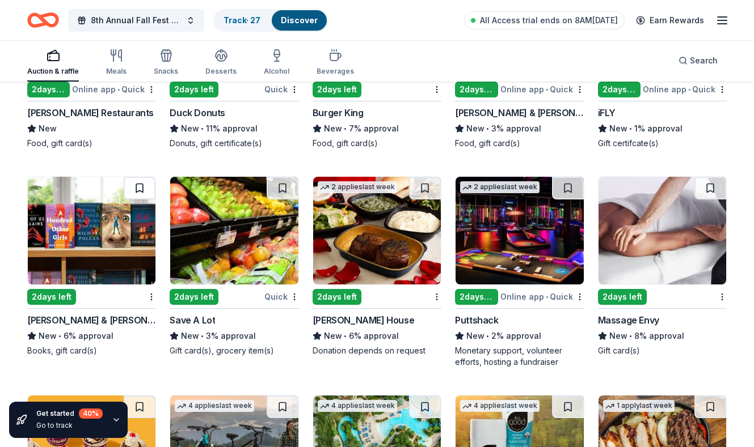
click at [146, 179] on button at bounding box center [140, 188] width 32 height 23
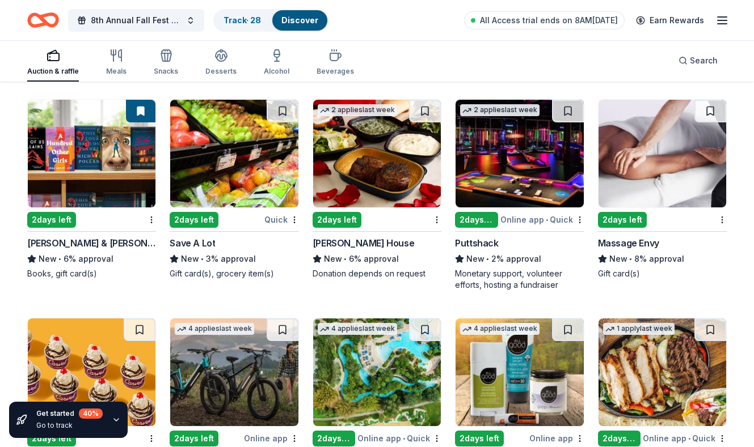
scroll to position [7226, 0]
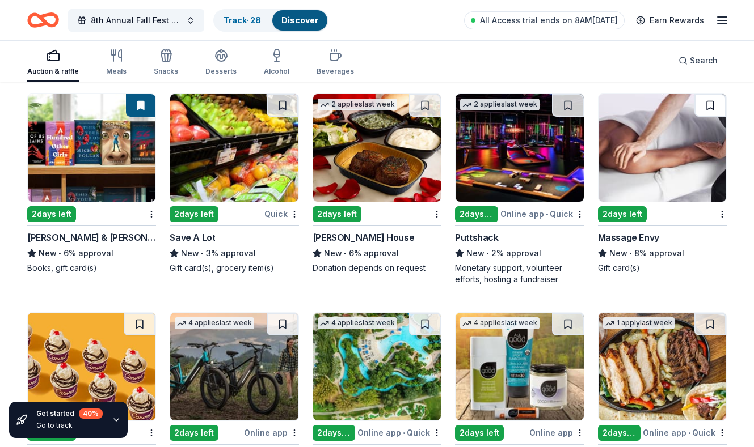
click at [707, 94] on button at bounding box center [710, 105] width 32 height 23
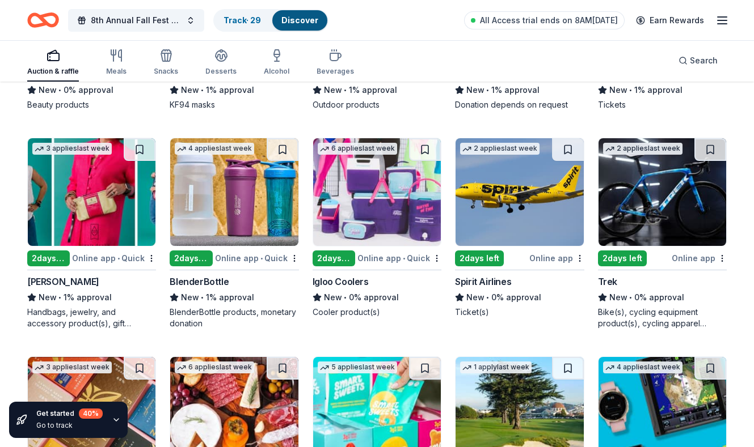
scroll to position [8484, 0]
click at [717, 141] on button at bounding box center [710, 149] width 32 height 23
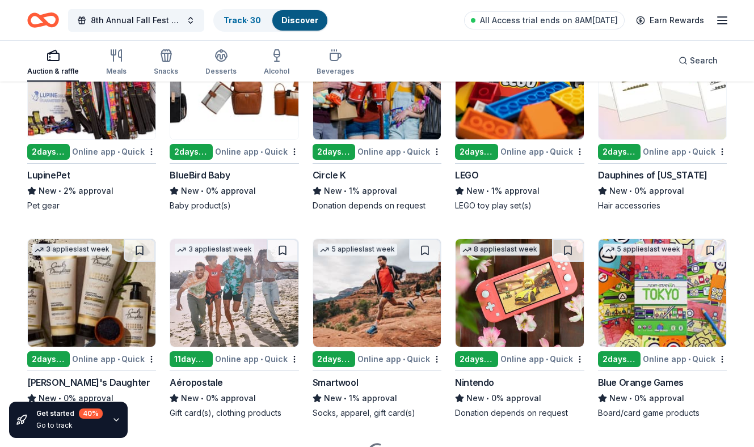
scroll to position [9249, 0]
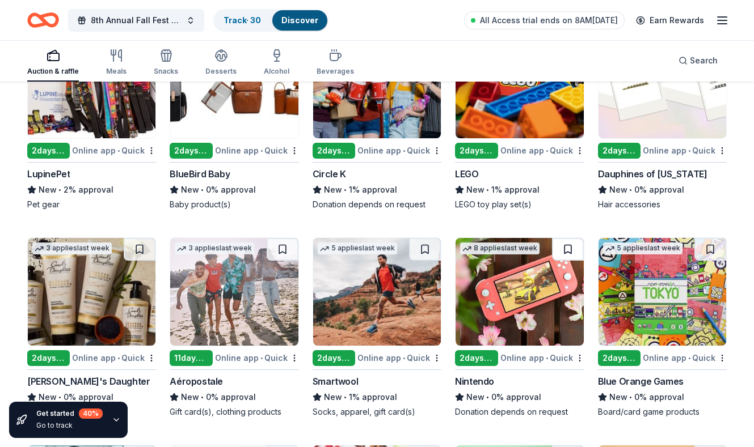
click at [574, 240] on button at bounding box center [568, 249] width 32 height 23
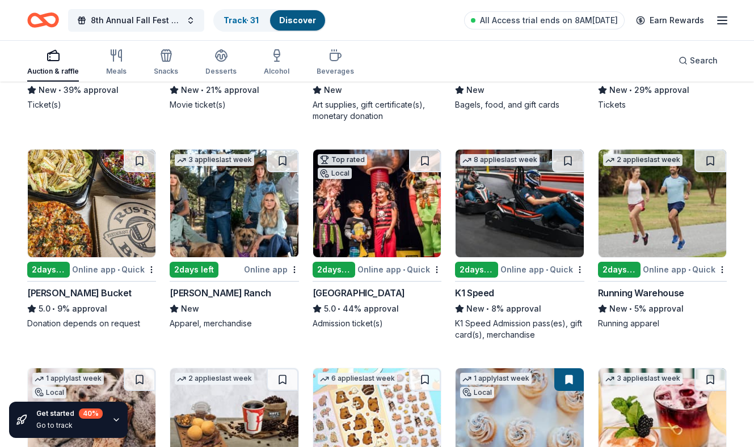
scroll to position [2885, 0]
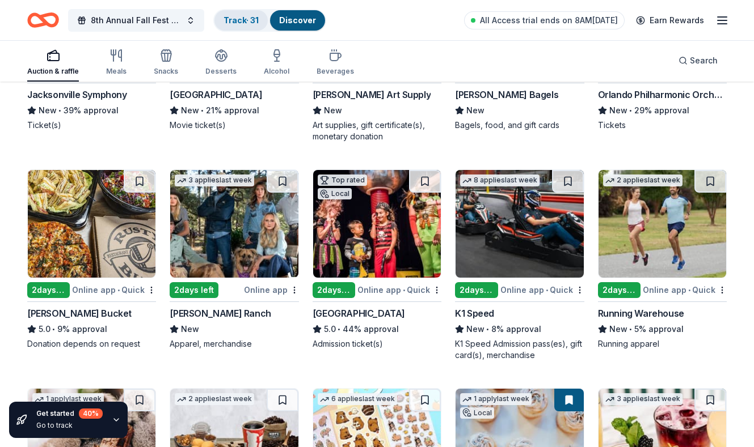
click at [253, 24] on link "Track · 31" at bounding box center [240, 20] width 35 height 10
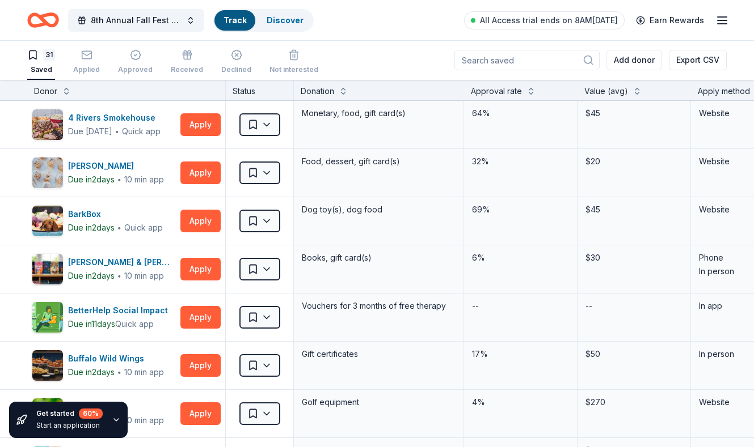
scroll to position [1, 0]
click at [297, 24] on link "Discover" at bounding box center [297, 20] width 37 height 10
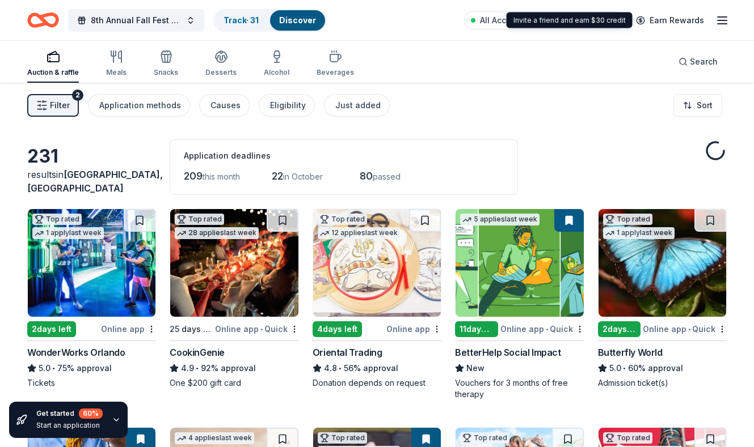
click at [716, 19] on icon "button" at bounding box center [722, 21] width 14 height 14
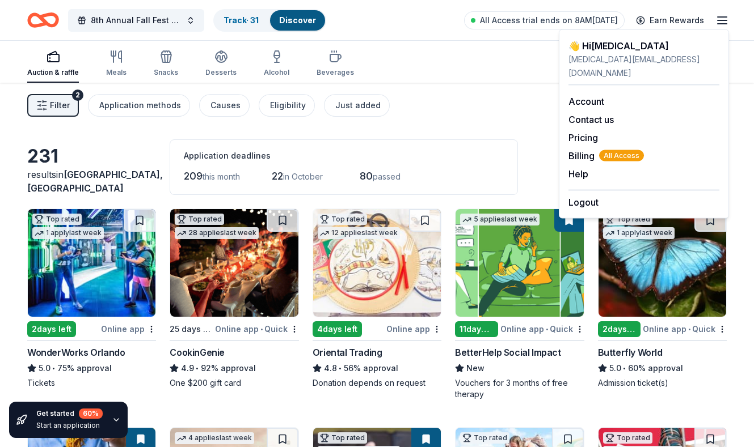
click at [716, 20] on icon "button" at bounding box center [722, 21] width 14 height 14
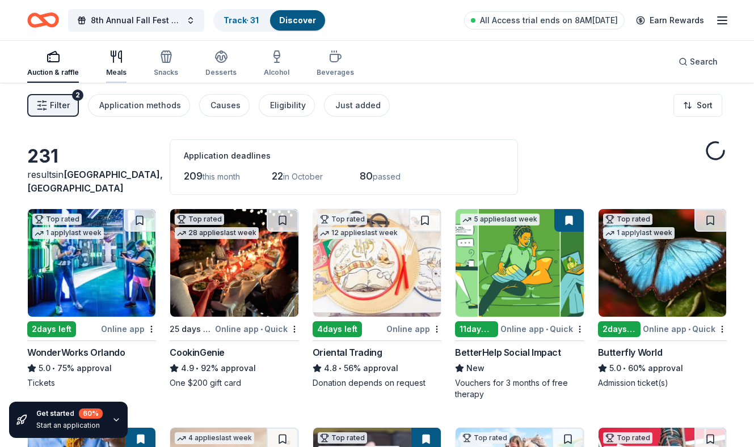
click at [118, 64] on div "Meals" at bounding box center [116, 63] width 20 height 27
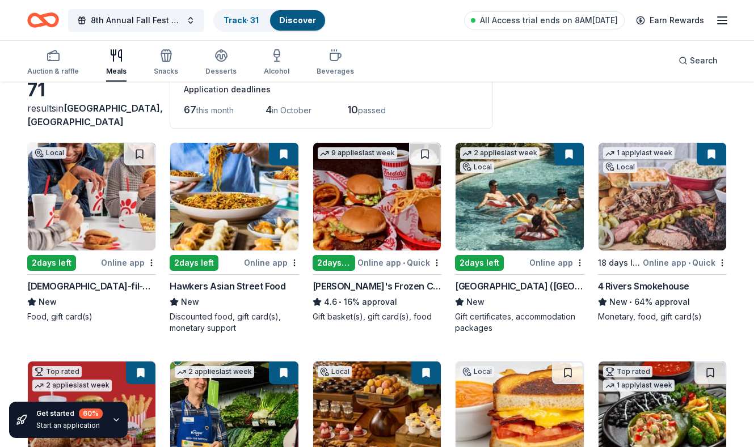
scroll to position [33, 0]
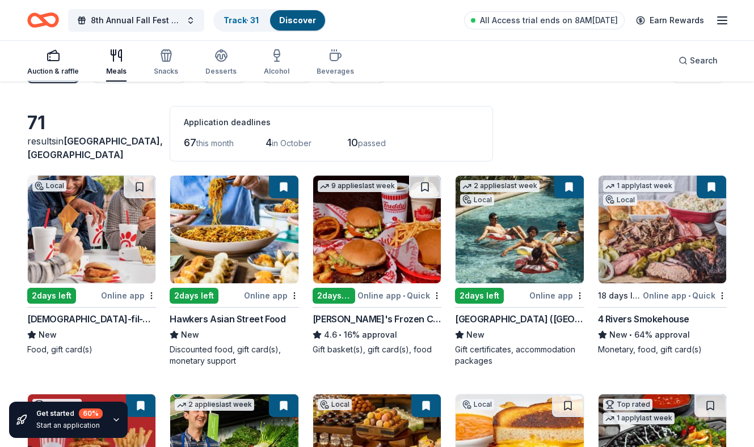
click at [60, 48] on button "Auction & raffle" at bounding box center [53, 62] width 52 height 37
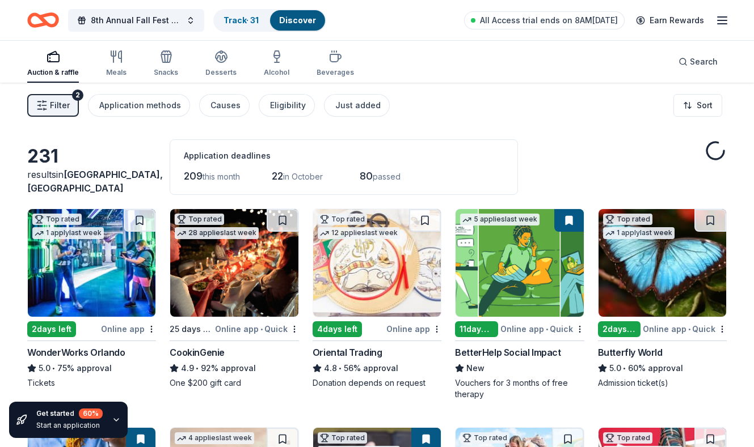
click at [52, 22] on icon "Home" at bounding box center [43, 20] width 32 height 27
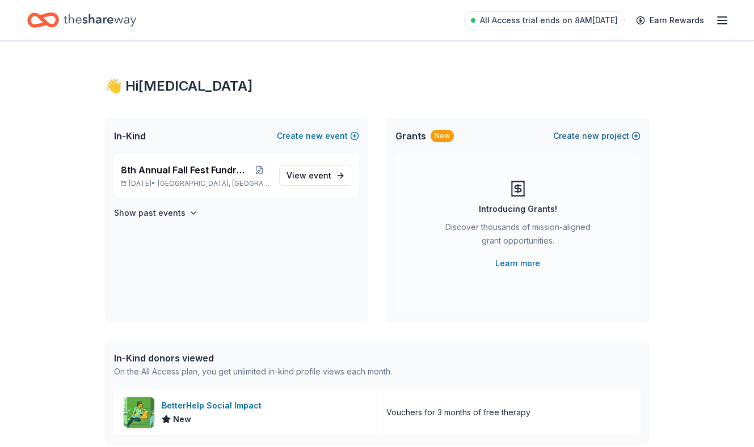
click at [583, 132] on button "Create new project" at bounding box center [596, 136] width 87 height 14
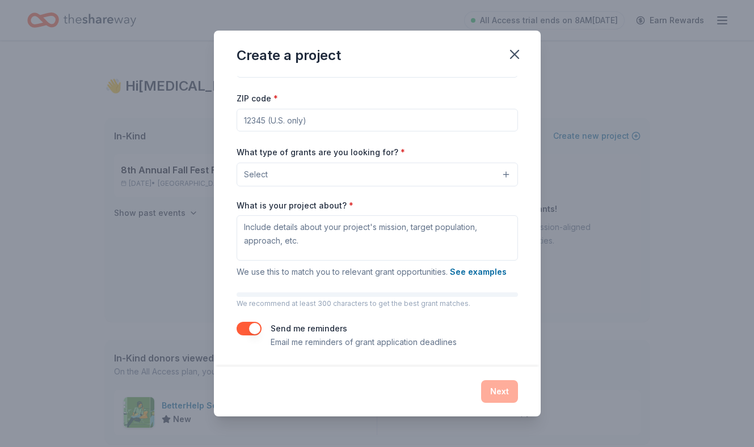
scroll to position [37, 0]
click at [399, 126] on input "ZIP code *" at bounding box center [377, 120] width 281 height 23
type input "33710"
click at [456, 184] on button "Select" at bounding box center [377, 175] width 281 height 24
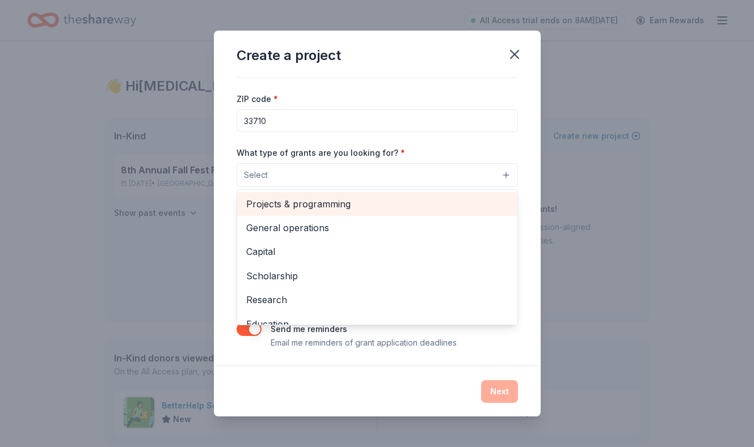
click at [436, 198] on span "Projects & programming" at bounding box center [377, 204] width 262 height 15
click at [407, 209] on span "General operations" at bounding box center [377, 205] width 262 height 15
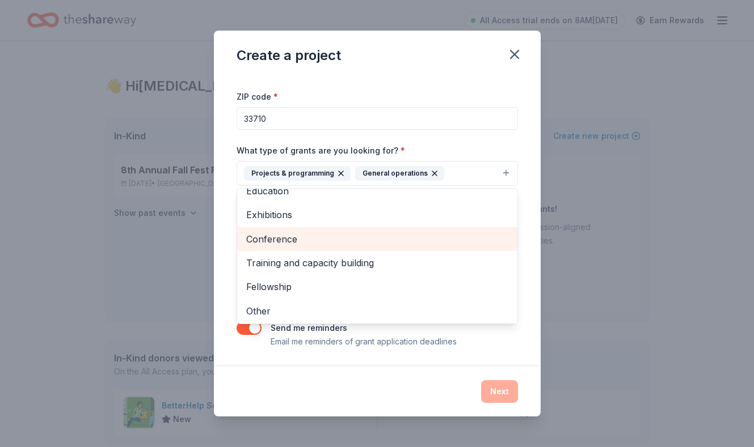
scroll to position [39, 0]
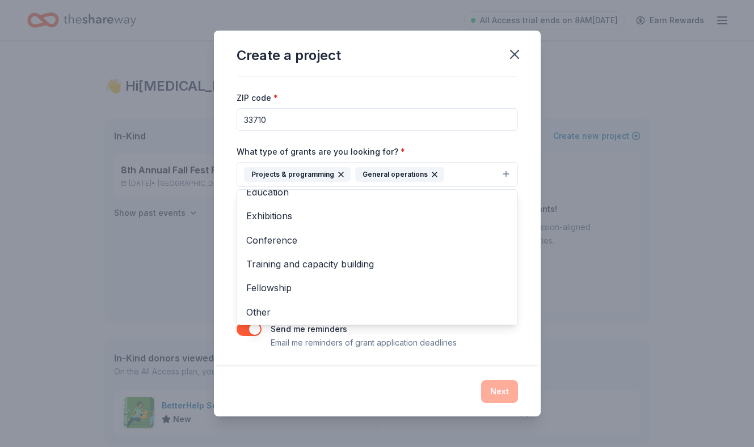
click at [420, 137] on div "Project name * ZIP code * 33710 What type of grants are you looking for? * Proj…" at bounding box center [377, 193] width 281 height 313
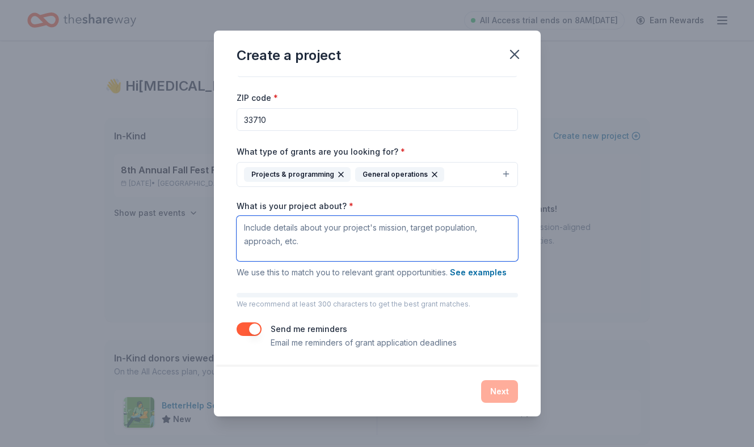
click at [376, 229] on textarea "What is your project about? *" at bounding box center [377, 238] width 281 height 45
paste textarea "The Pop-Up Pantry is a retired PSTA bus, generously donated by the PSTA Board a…"
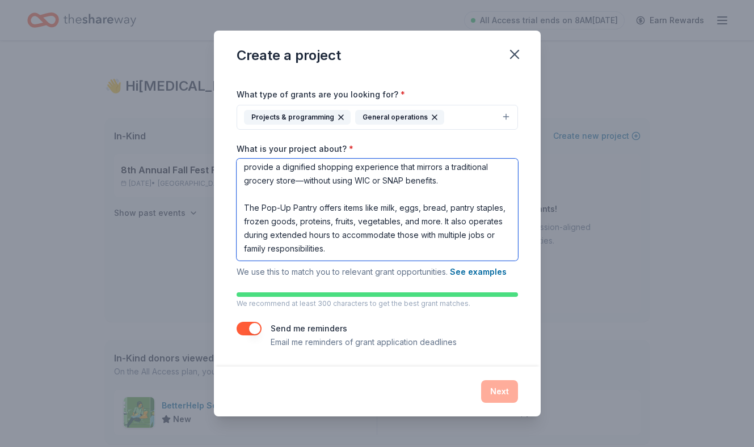
scroll to position [95, 0]
type textarea "The Pop-Up Pantry is a retired PSTA bus, generously donated by the PSTA Board a…"
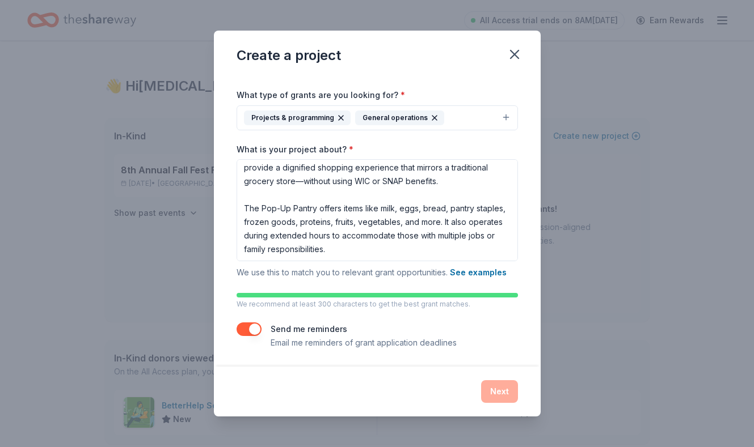
click at [254, 333] on button "button" at bounding box center [249, 330] width 25 height 14
click at [489, 392] on div "Next" at bounding box center [377, 392] width 281 height 23
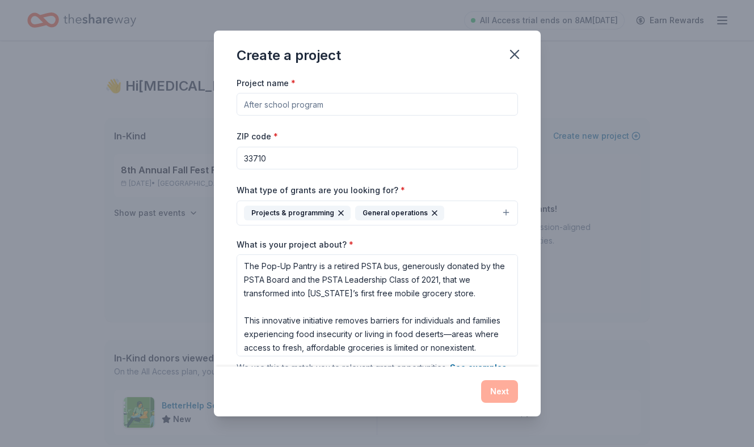
scroll to position [0, 0]
click at [328, 107] on input "Project name *" at bounding box center [377, 104] width 281 height 23
type input "P"
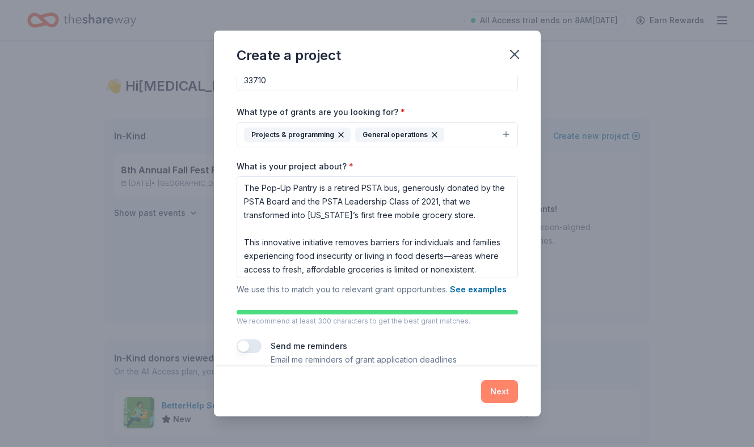
type input "Free mobile grocery store"
click at [509, 391] on button "Next" at bounding box center [499, 392] width 37 height 23
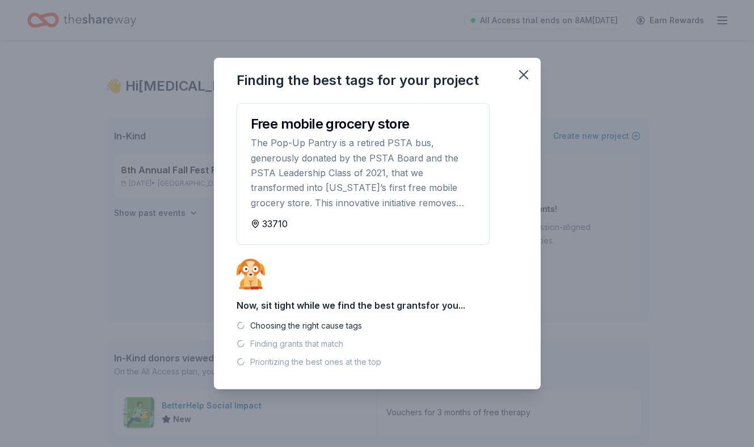
scroll to position [0, 0]
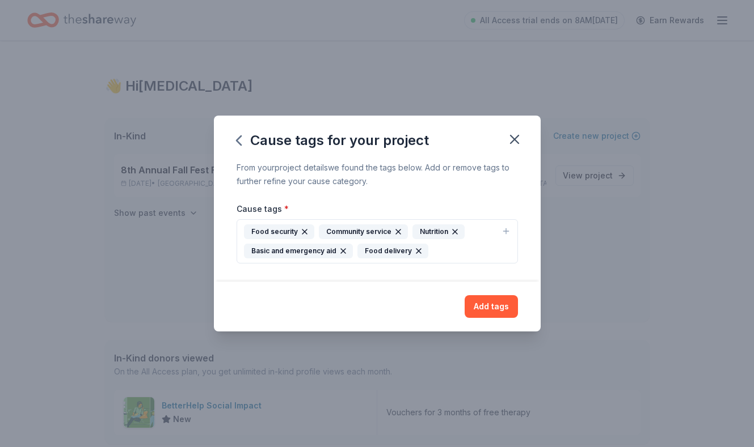
click at [499, 231] on button "Food security Community service Nutrition Basic and emergency aid Food delivery" at bounding box center [377, 241] width 281 height 44
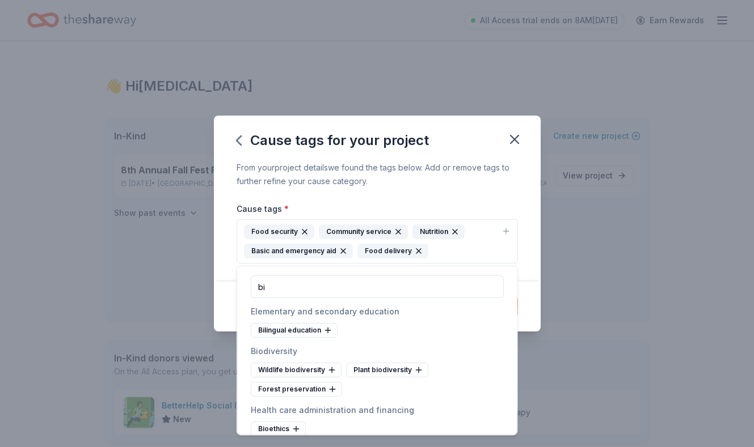
type input "b"
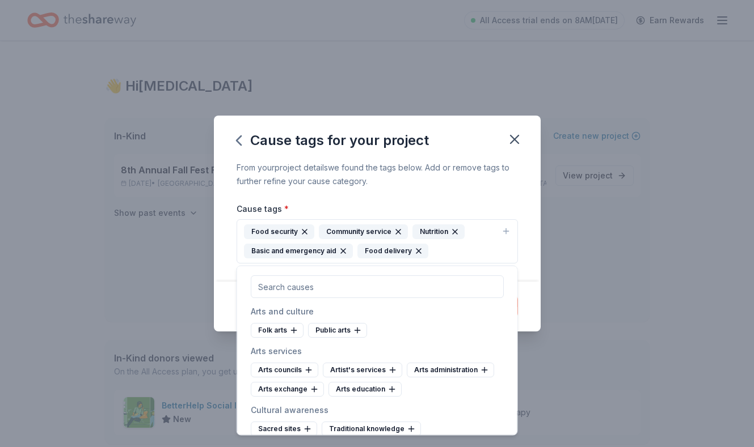
click at [464, 184] on div "From your project details we found the tags below. Add or remove tags to furthe…" at bounding box center [377, 174] width 281 height 27
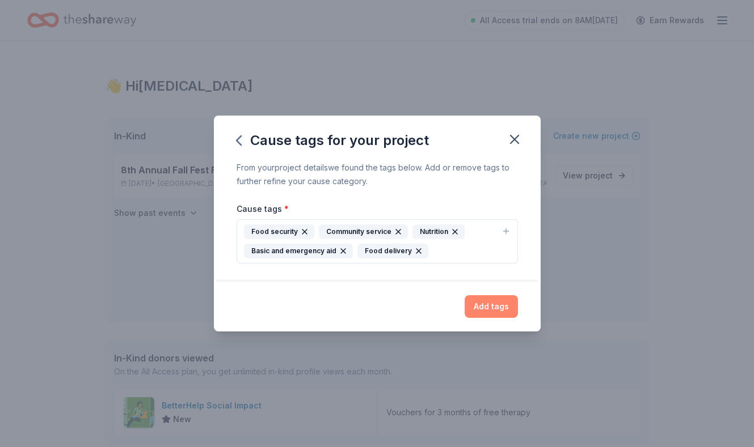
click at [494, 303] on button "Add tags" at bounding box center [490, 306] width 53 height 23
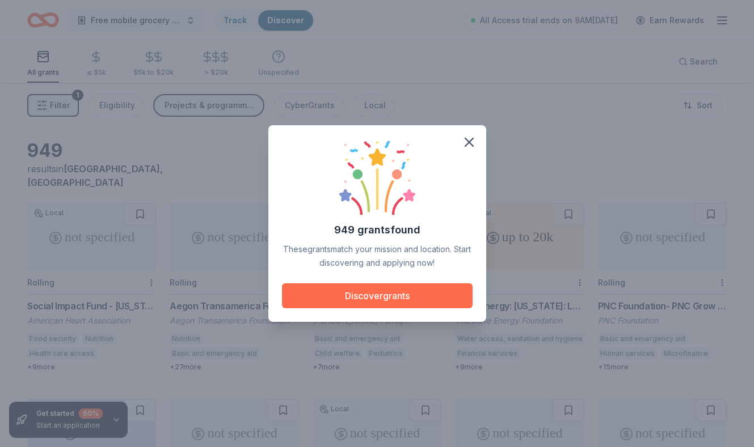
click at [399, 293] on button "Discover grants" at bounding box center [377, 296] width 191 height 25
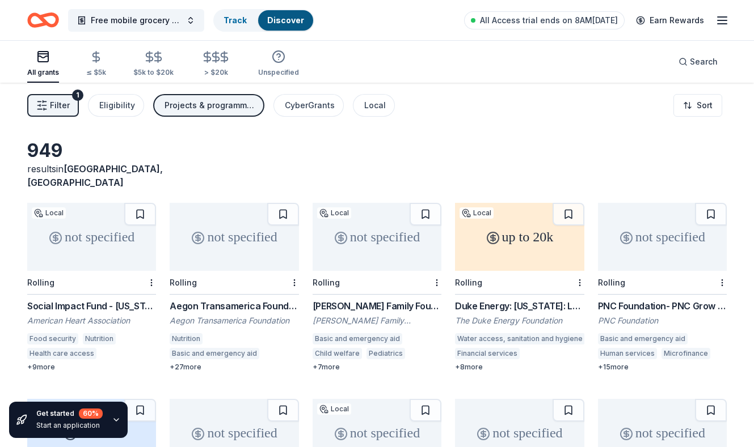
click at [89, 299] on div "Social Impact Fund - Florida" at bounding box center [91, 306] width 129 height 14
click at [145, 203] on button at bounding box center [140, 214] width 32 height 23
click at [423, 203] on button at bounding box center [425, 214] width 32 height 23
click at [563, 203] on button at bounding box center [568, 214] width 32 height 23
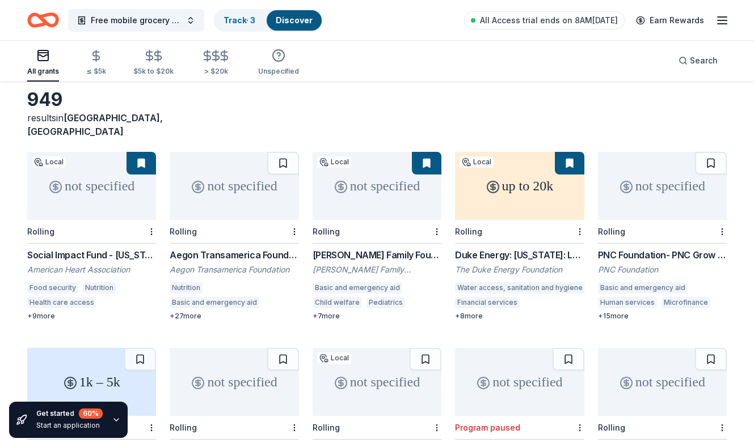
scroll to position [93, 0]
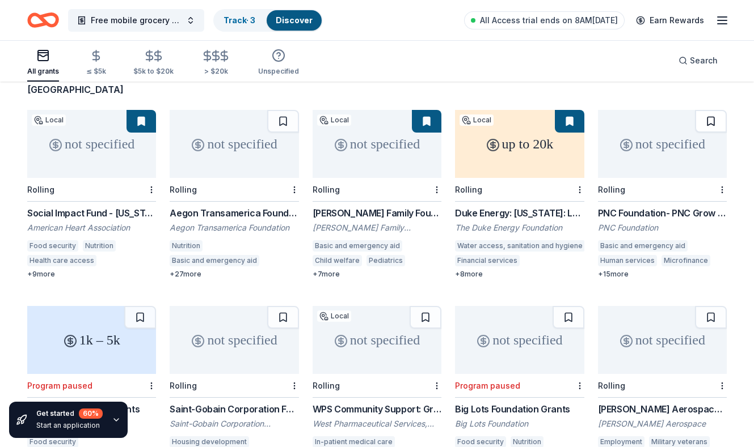
click at [711, 110] on button at bounding box center [711, 121] width 32 height 23
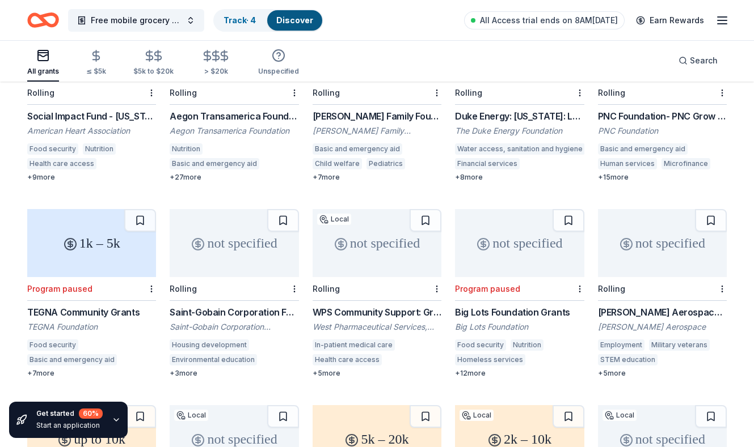
scroll to position [191, 0]
click at [254, 254] on div "not specified" at bounding box center [234, 243] width 129 height 68
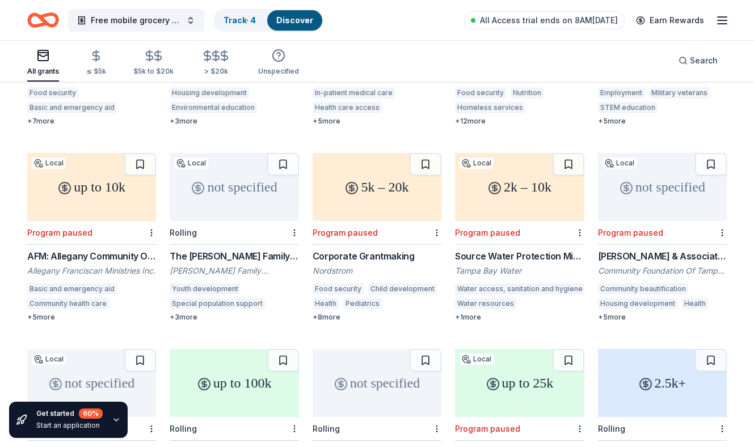
scroll to position [441, 0]
click at [283, 154] on button at bounding box center [283, 165] width 32 height 23
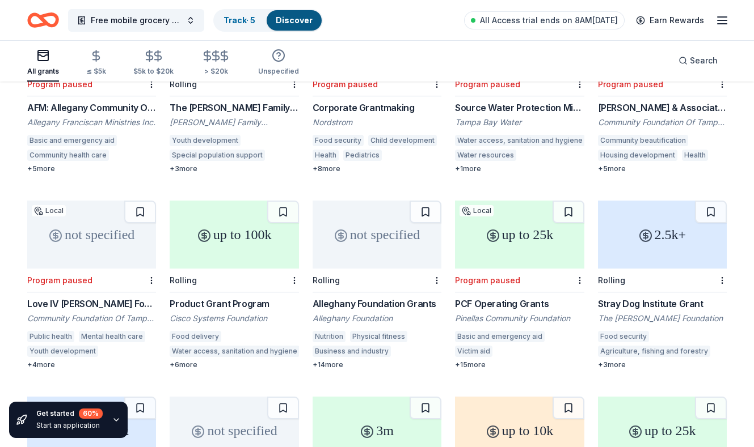
scroll to position [593, 0]
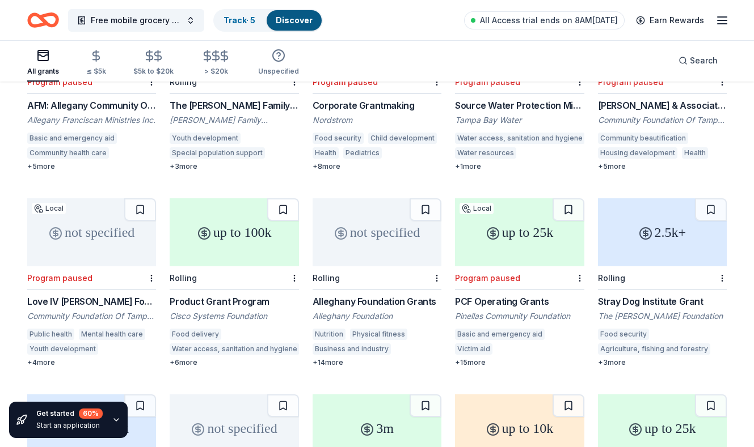
click at [285, 199] on button at bounding box center [283, 210] width 32 height 23
click at [402, 229] on div "not specified" at bounding box center [377, 233] width 129 height 68
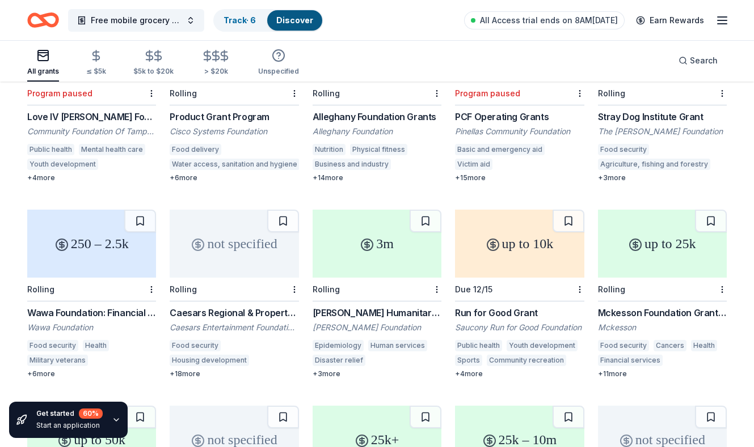
scroll to position [779, 0]
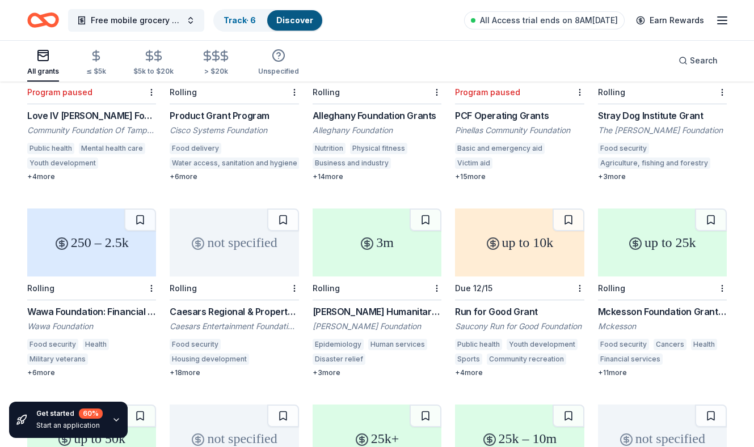
click at [404, 242] on div "3m" at bounding box center [377, 243] width 129 height 68
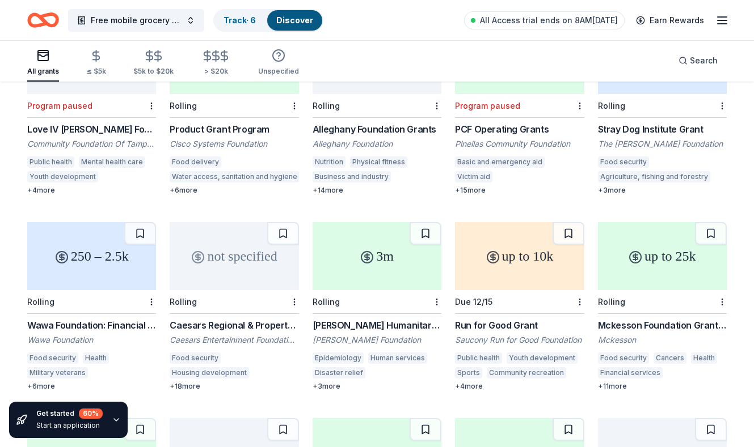
scroll to position [794, 0]
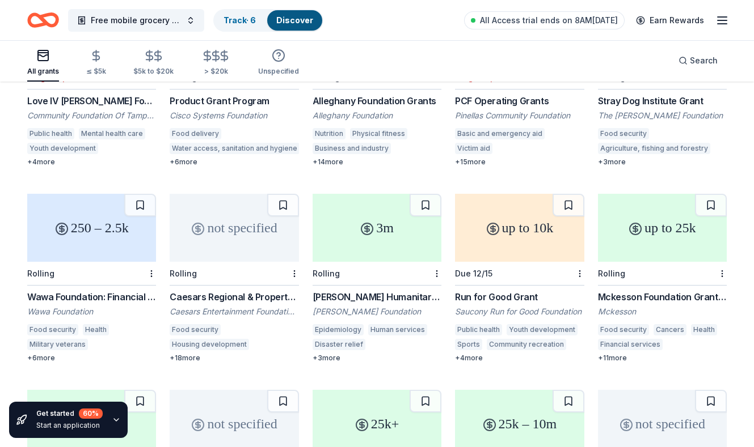
click at [553, 225] on div "up to 10k" at bounding box center [519, 228] width 129 height 68
click at [714, 194] on button at bounding box center [711, 205] width 32 height 23
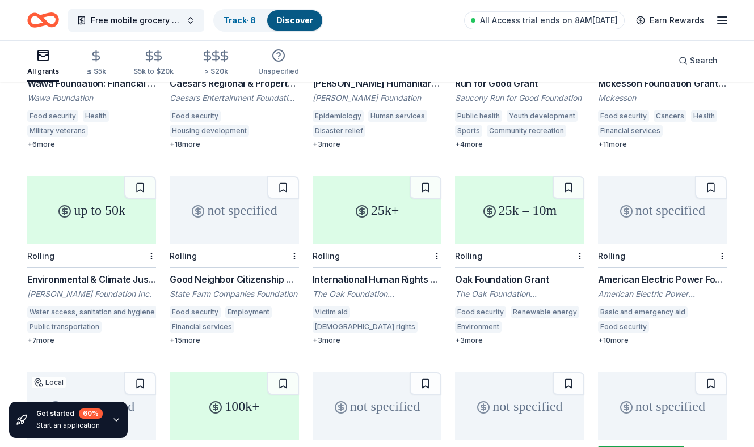
scroll to position [1010, 0]
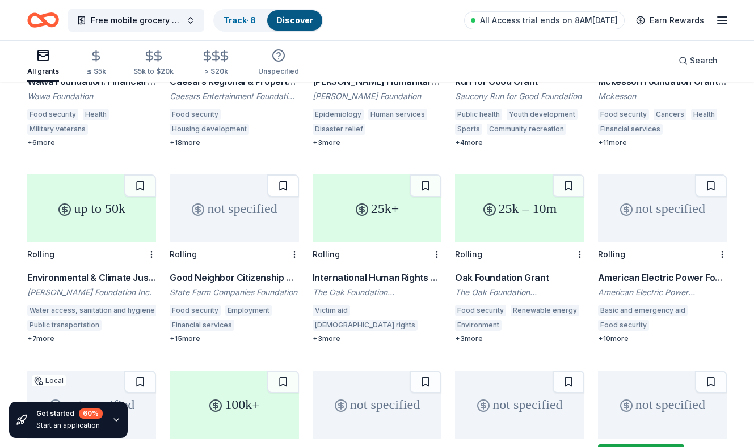
click at [289, 175] on button at bounding box center [283, 186] width 32 height 23
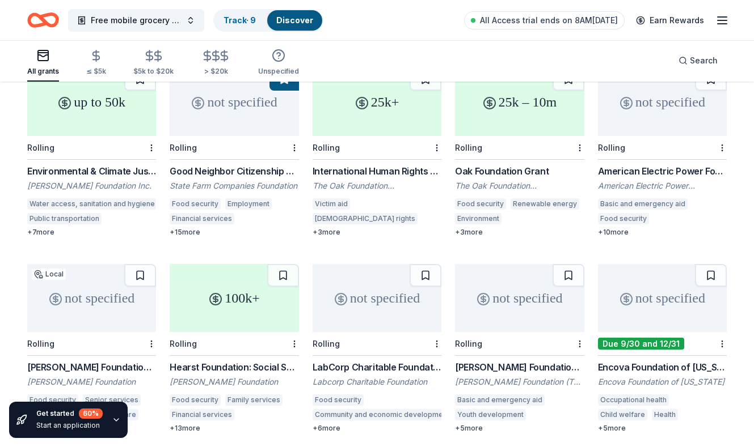
scroll to position [1117, 0]
click at [108, 273] on div "not specified" at bounding box center [91, 298] width 129 height 68
click at [275, 276] on div "100k+" at bounding box center [234, 298] width 129 height 68
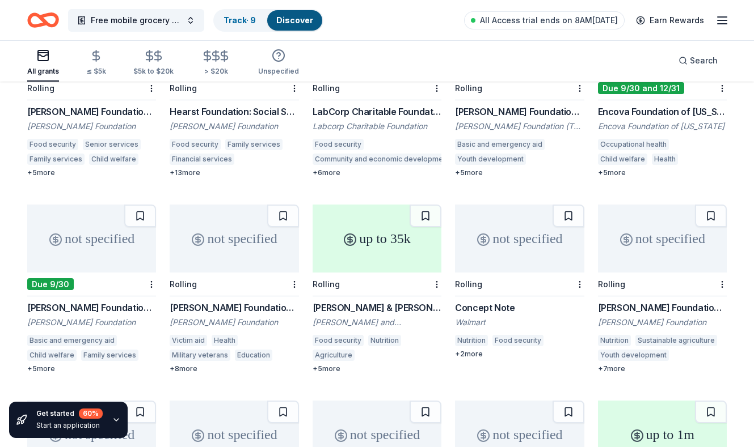
scroll to position [1371, 0]
click at [413, 213] on div "up to 35k" at bounding box center [377, 239] width 129 height 68
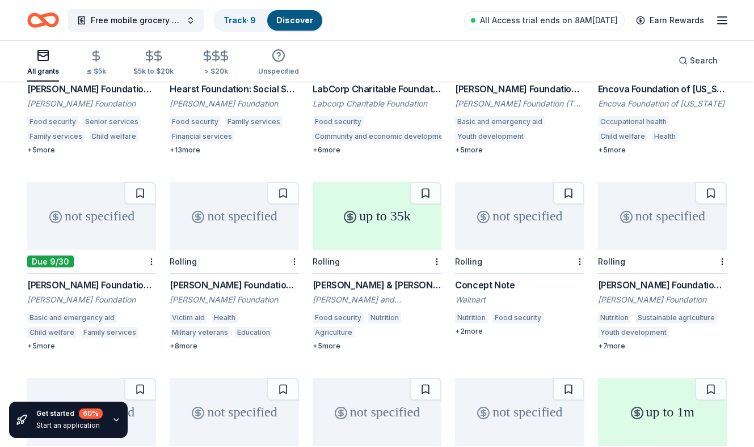
click at [674, 201] on div "not specified" at bounding box center [662, 216] width 129 height 68
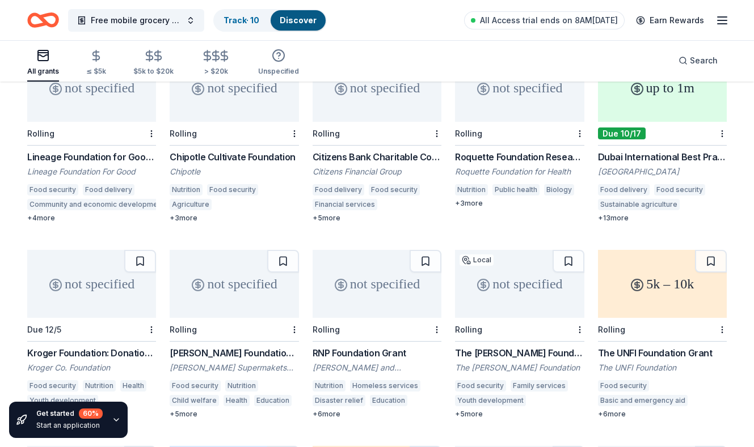
scroll to position [1720, 0]
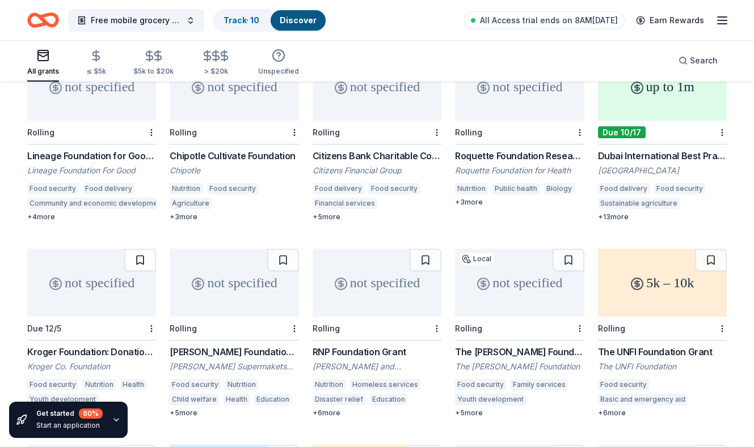
click at [149, 249] on button at bounding box center [140, 260] width 32 height 23
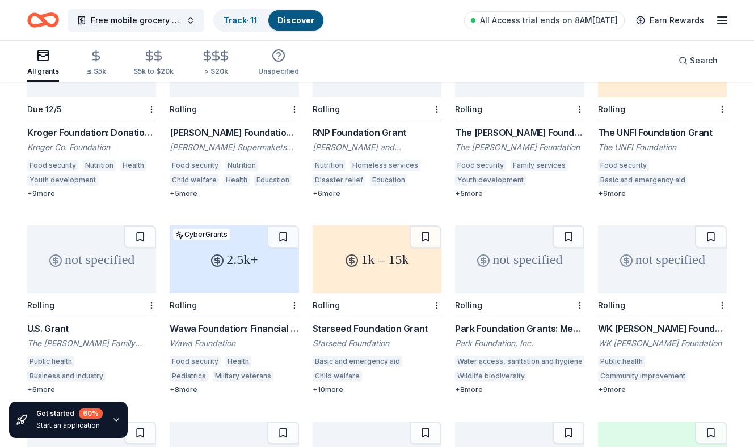
scroll to position [1942, 0]
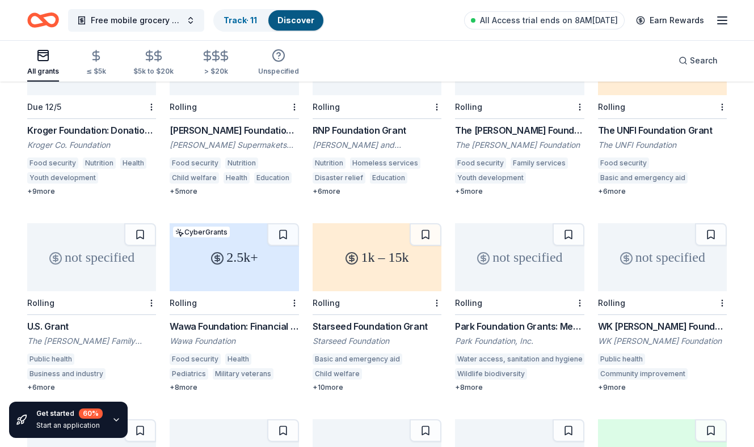
click at [407, 223] on div "1k – 15k" at bounding box center [377, 257] width 129 height 68
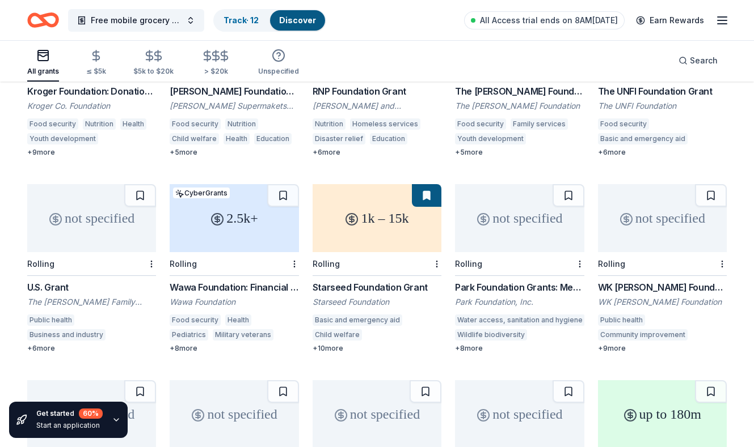
scroll to position [2144, 0]
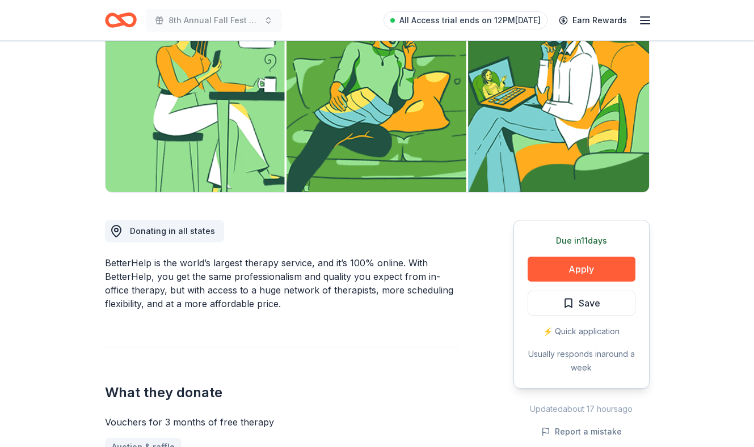
scroll to position [164, 0]
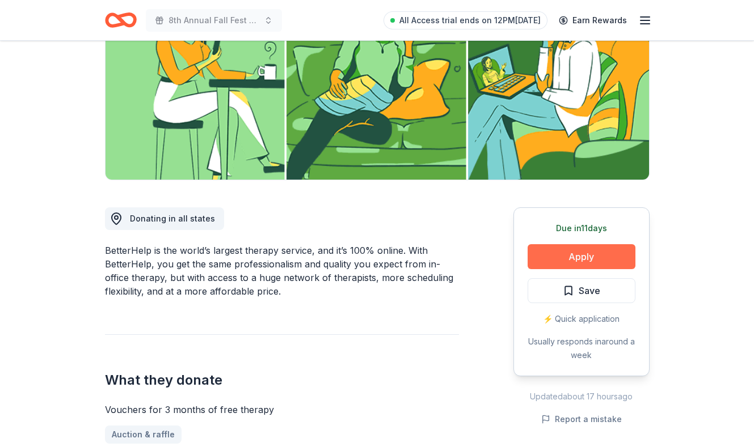
click at [558, 263] on button "Apply" at bounding box center [581, 256] width 108 height 25
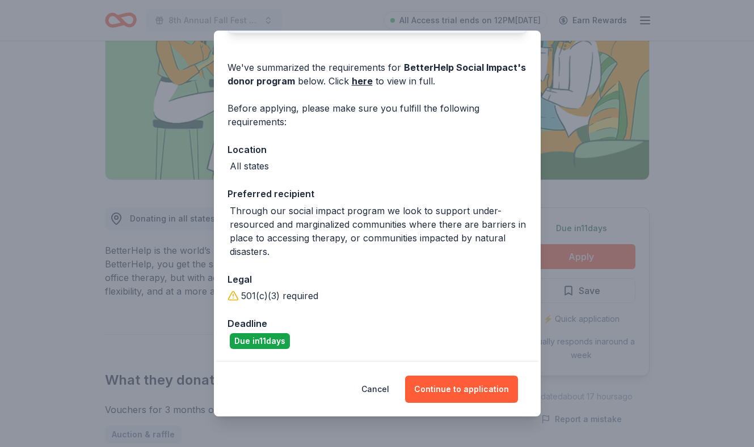
scroll to position [107, 0]
click at [451, 386] on button "Continue to application" at bounding box center [461, 389] width 113 height 27
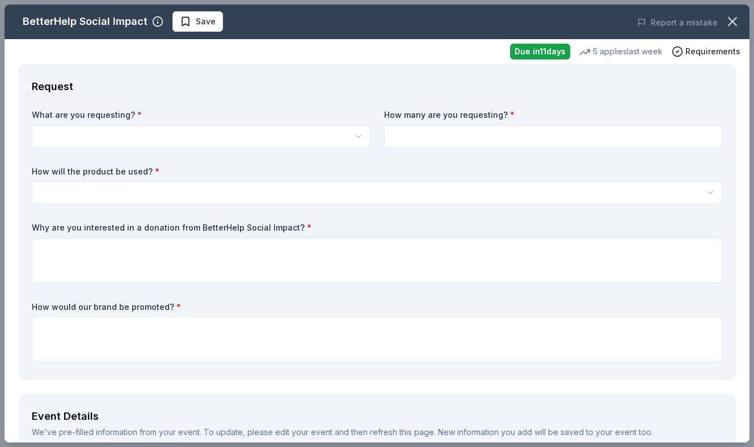
click at [206, 143] on html "8th Annual Fall Fest Fundraiser All Access trial ends on 12PM[DATE] Earn Reward…" at bounding box center [377, 59] width 754 height 447
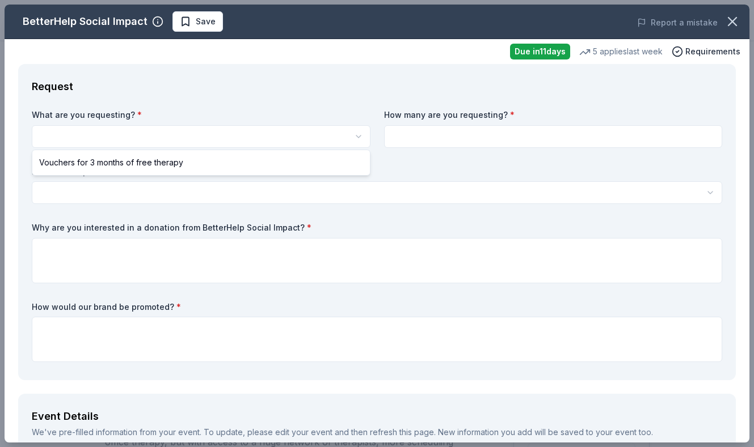
scroll to position [0, 0]
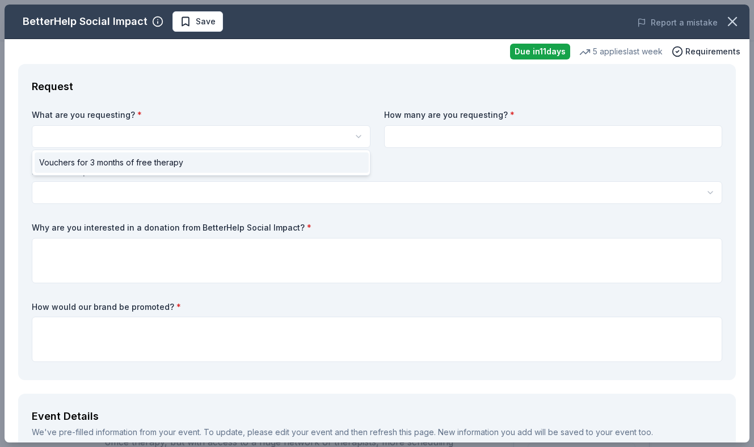
select select "Vouchers for 3 months of free therapy"
click at [465, 139] on input at bounding box center [553, 136] width 339 height 23
type input "1"
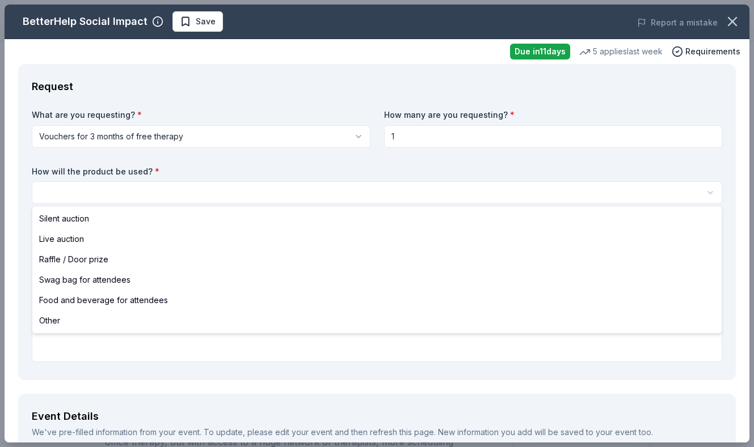
click at [375, 196] on html "8th Annual Fall Fest Fundraiser All Access trial ends on 12PM, 9/30 Earn Reward…" at bounding box center [377, 223] width 754 height 447
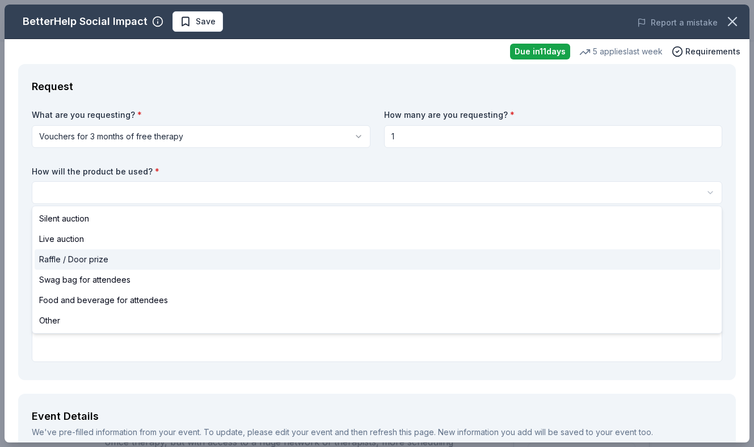
select select "raffleDoorPrize"
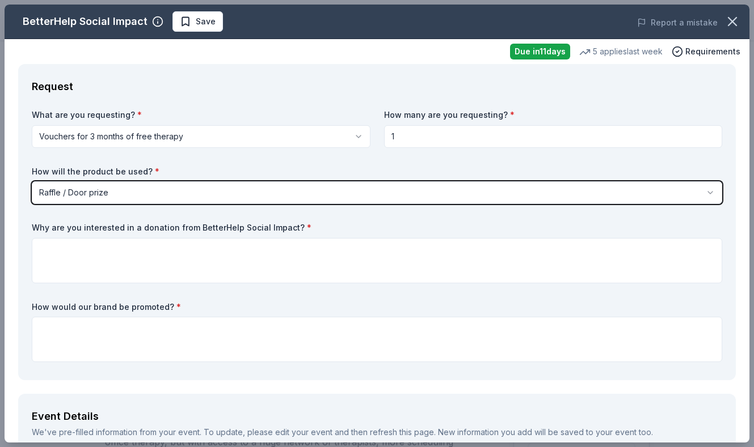
scroll to position [7, 0]
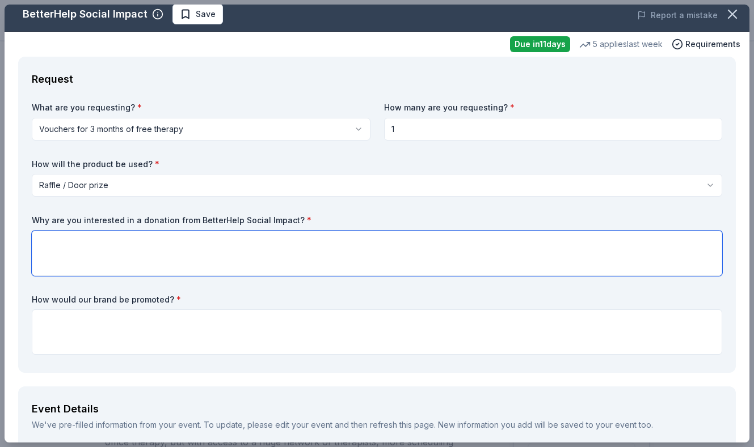
click at [139, 247] on textarea at bounding box center [377, 253] width 690 height 45
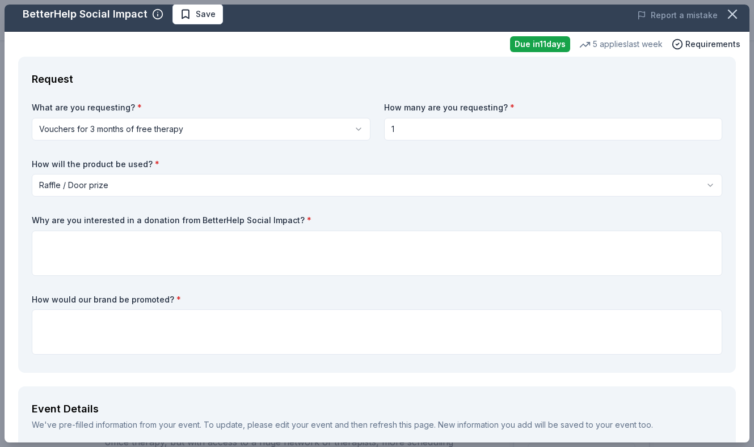
drag, startPoint x: 301, startPoint y: 220, endPoint x: 60, endPoint y: 226, distance: 241.7
click at [60, 226] on div "Why are you interested in a donation from BetterHelp Social Impact? *" at bounding box center [377, 245] width 690 height 61
drag, startPoint x: 33, startPoint y: 220, endPoint x: 176, endPoint y: 220, distance: 142.9
click at [153, 219] on label "Why are you interested in a donation from BetterHelp Social Impact? *" at bounding box center [377, 220] width 690 height 11
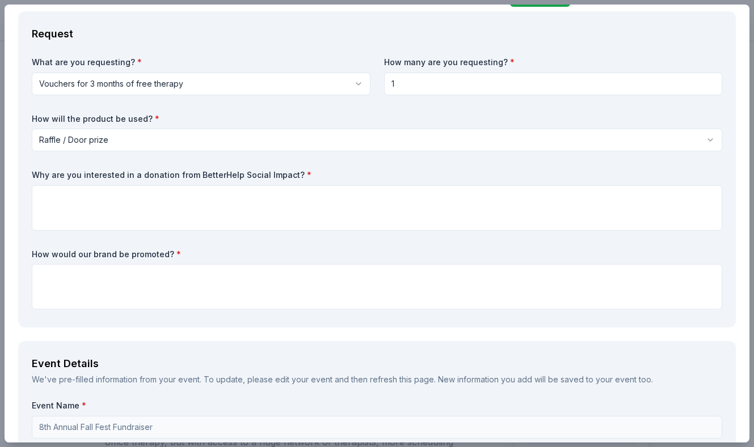
scroll to position [87, 0]
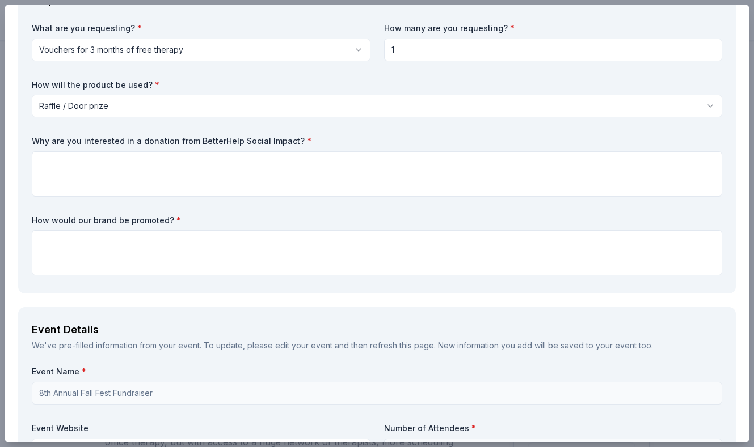
click at [183, 216] on label "How would our brand be promoted? *" at bounding box center [377, 220] width 690 height 11
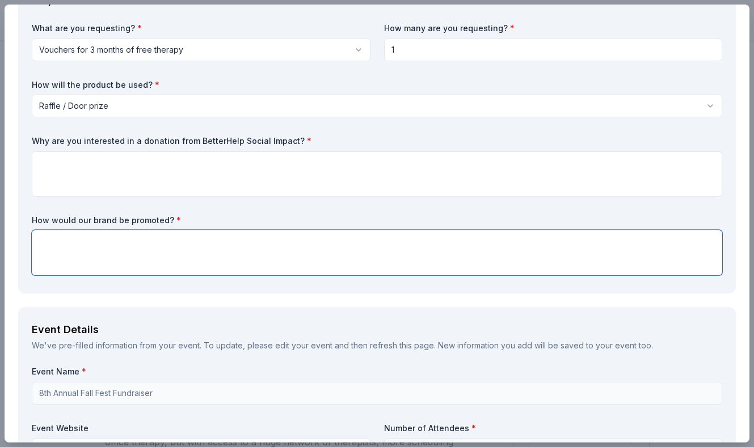
click at [179, 237] on textarea at bounding box center [377, 252] width 690 height 45
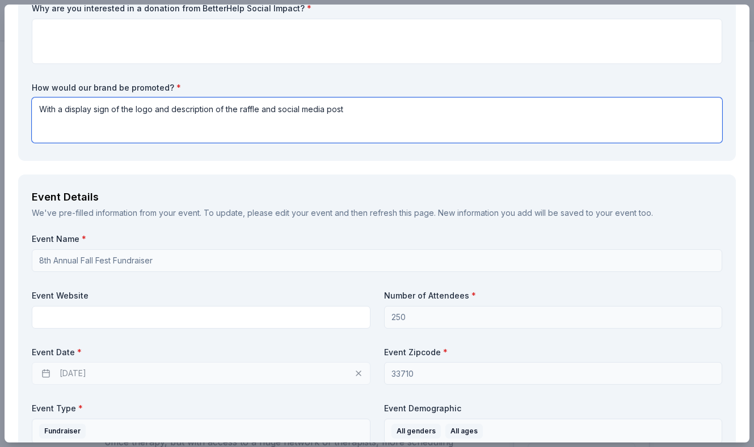
scroll to position [248, 0]
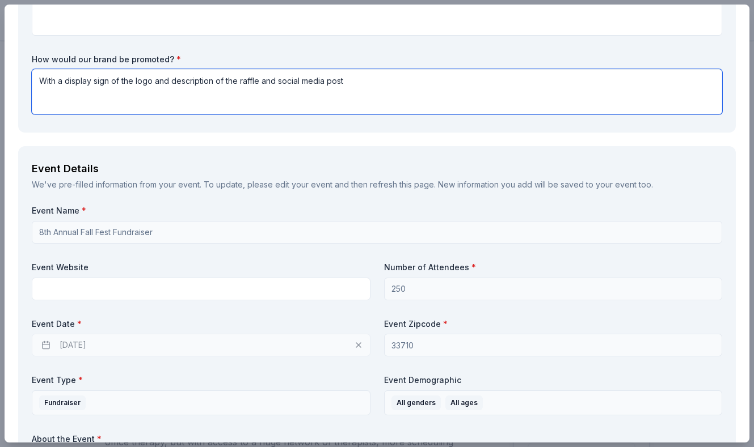
type textarea "With a display sign of the logo and description of the raffle and social media …"
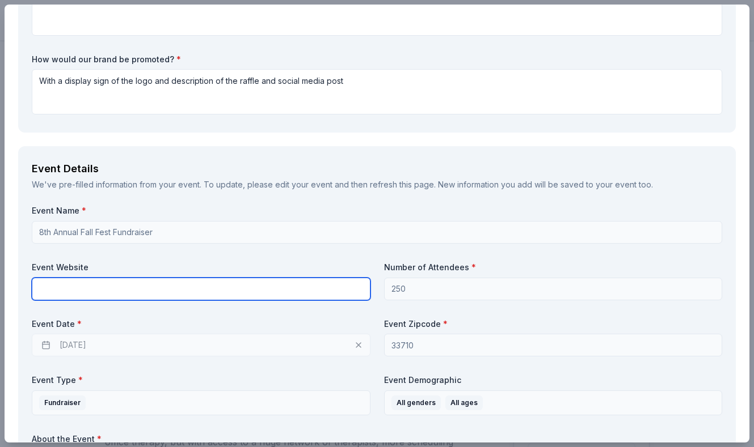
click at [244, 292] on input "text" at bounding box center [201, 289] width 339 height 23
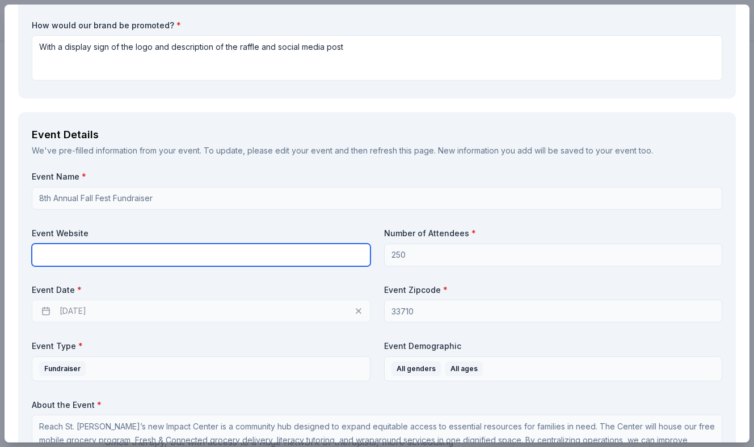
paste input "https://reachstpete.org"
type input "https://reachstpete.org"
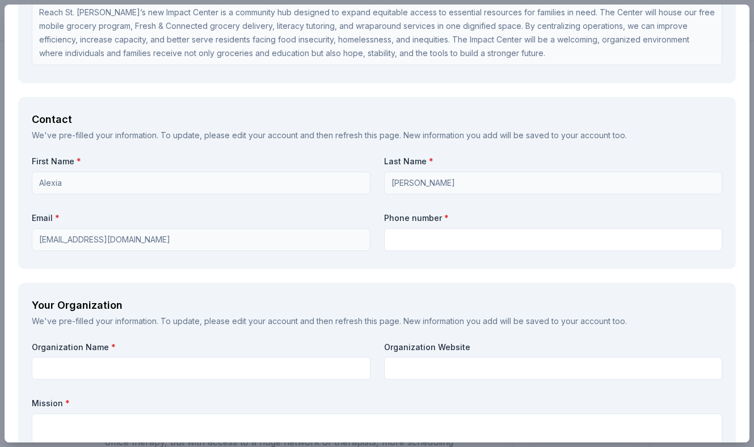
scroll to position [708, 0]
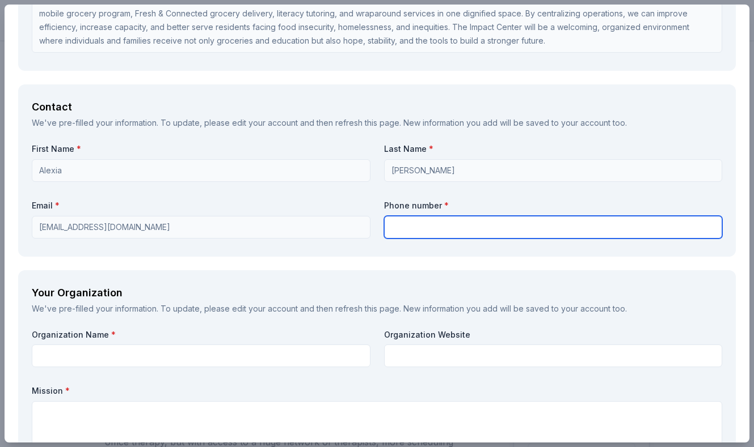
click at [710, 223] on input "text" at bounding box center [553, 227] width 339 height 23
type input "7275999638"
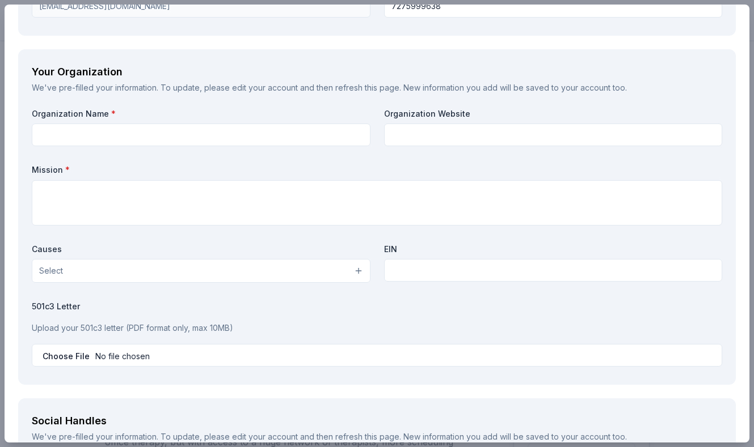
scroll to position [939, 0]
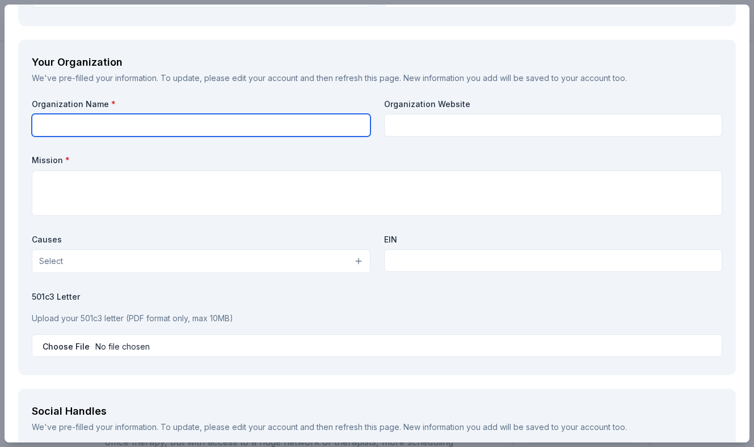
click at [358, 120] on input "text" at bounding box center [201, 125] width 339 height 23
click at [353, 123] on input "text" at bounding box center [201, 125] width 339 height 23
click at [258, 124] on input "text" at bounding box center [201, 125] width 339 height 23
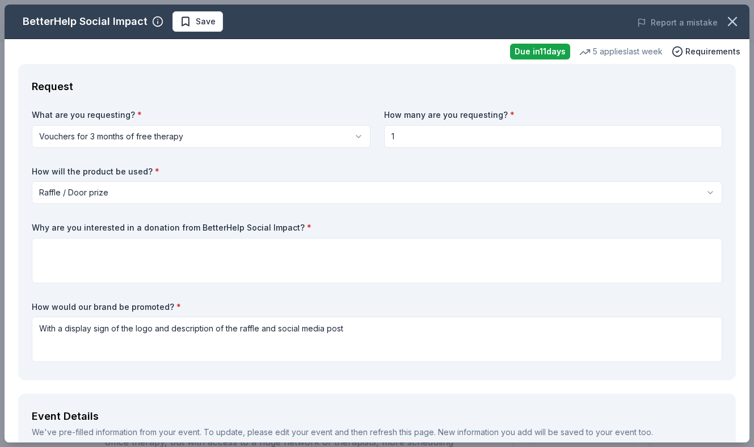
scroll to position [0, 0]
type input "Reach"
click at [203, 22] on span "Save" at bounding box center [206, 22] width 20 height 14
click at [729, 24] on icon "button" at bounding box center [732, 22] width 16 height 16
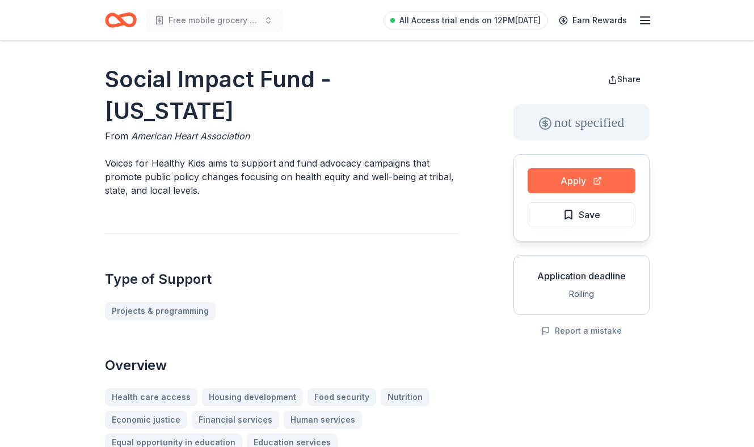
click at [569, 178] on button "Apply" at bounding box center [581, 180] width 108 height 25
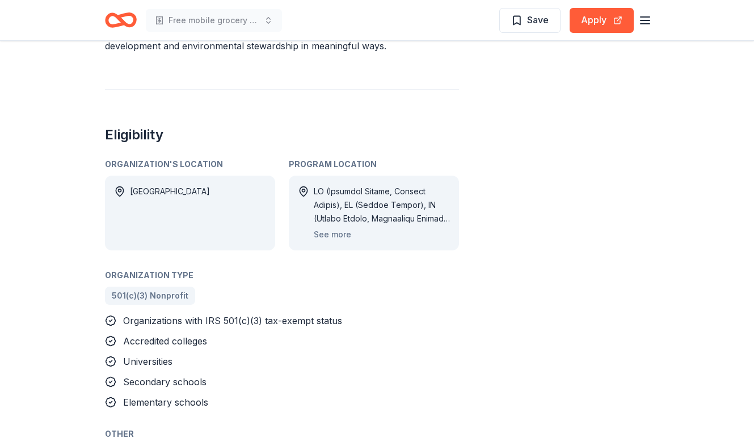
scroll to position [580, 0]
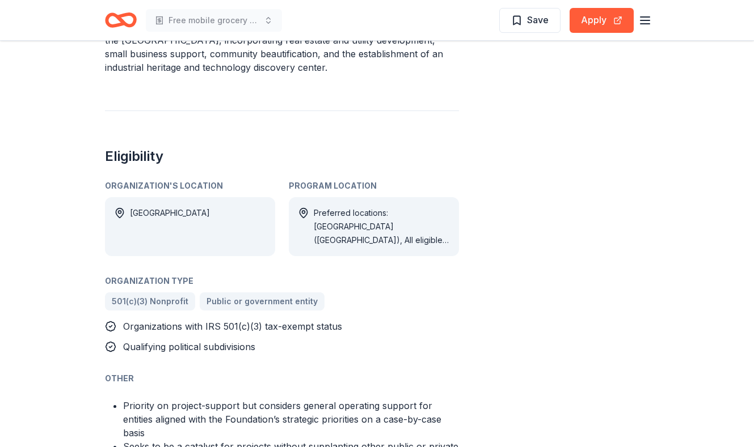
scroll to position [580, 0]
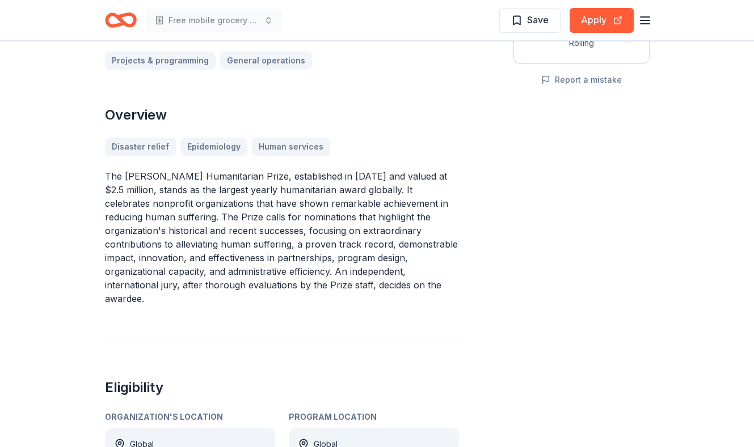
scroll to position [249, 0]
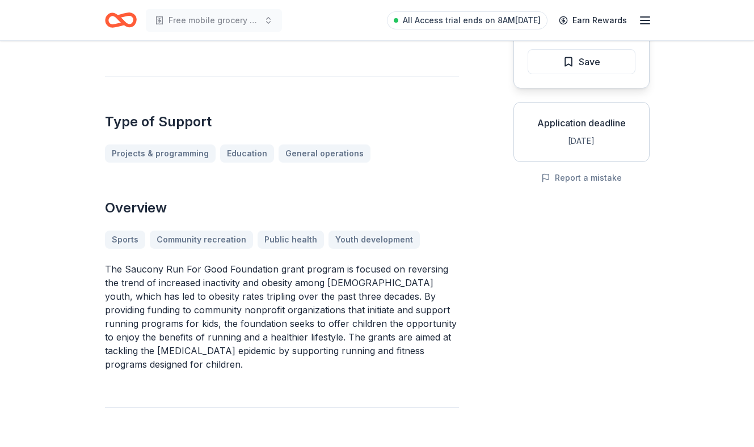
scroll to position [10, 0]
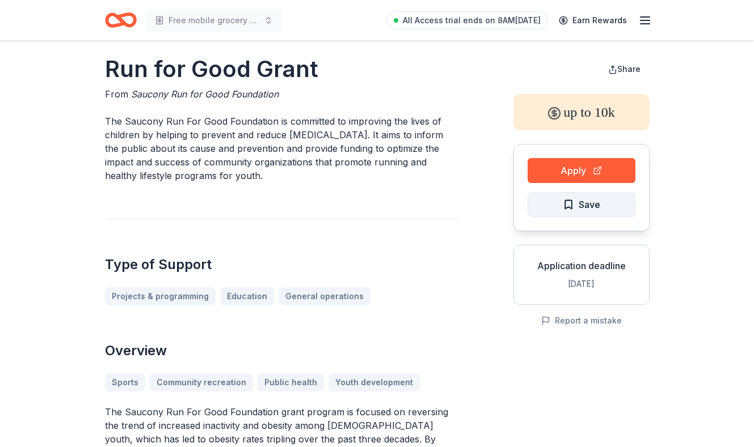
click at [602, 198] on button "Save" at bounding box center [581, 204] width 108 height 25
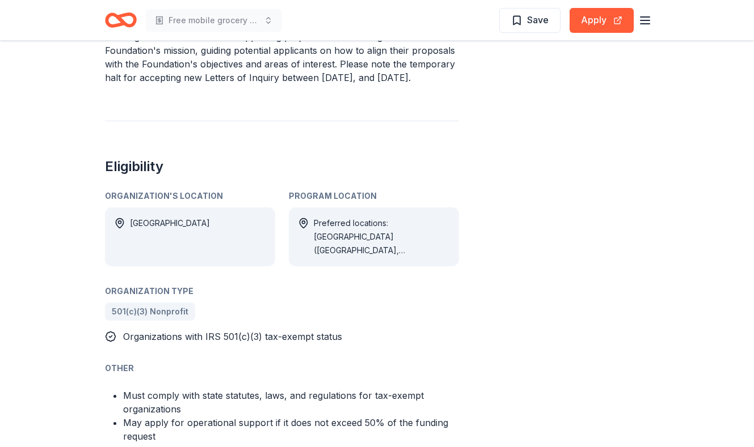
scroll to position [448, 0]
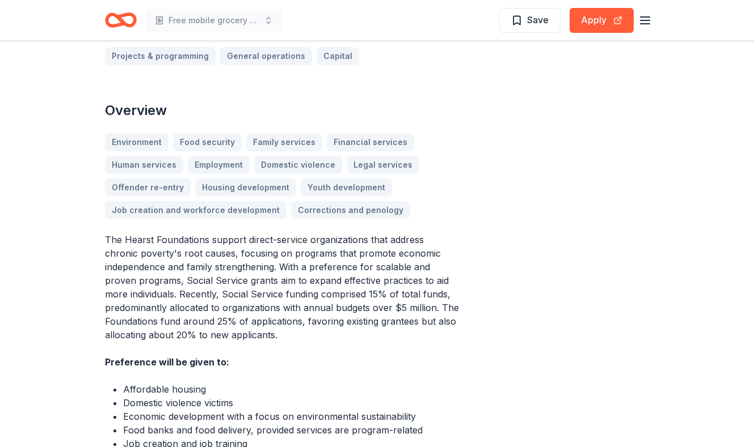
scroll to position [311, 0]
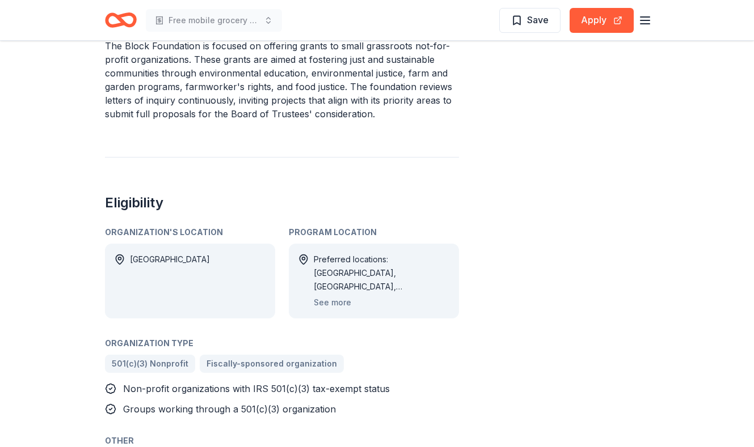
scroll to position [467, 0]
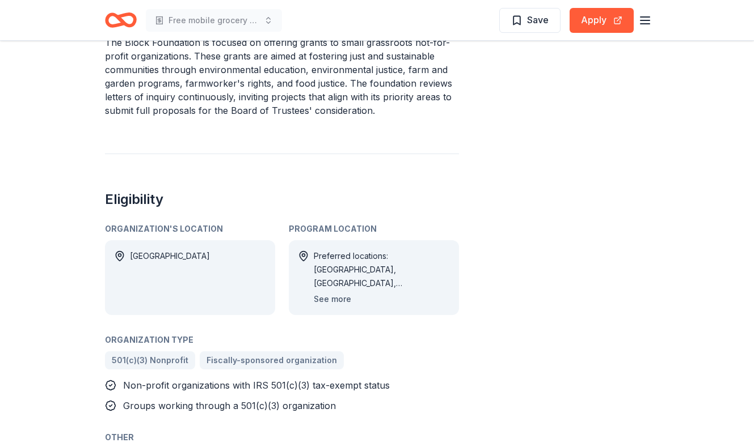
click at [326, 293] on button "See more" at bounding box center [332, 300] width 37 height 14
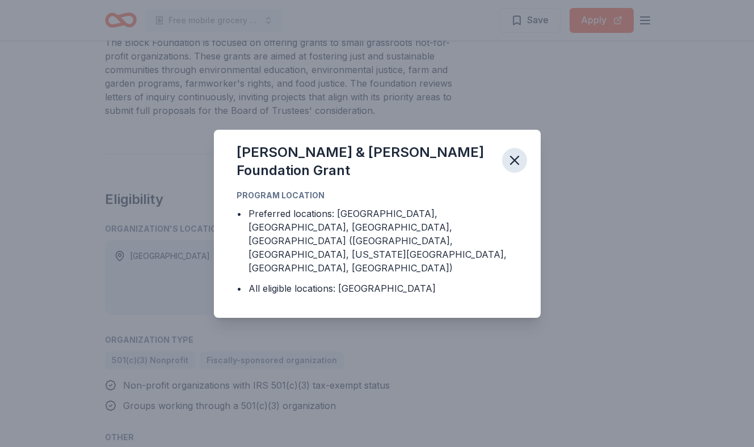
click at [517, 173] on button "button" at bounding box center [514, 160] width 25 height 25
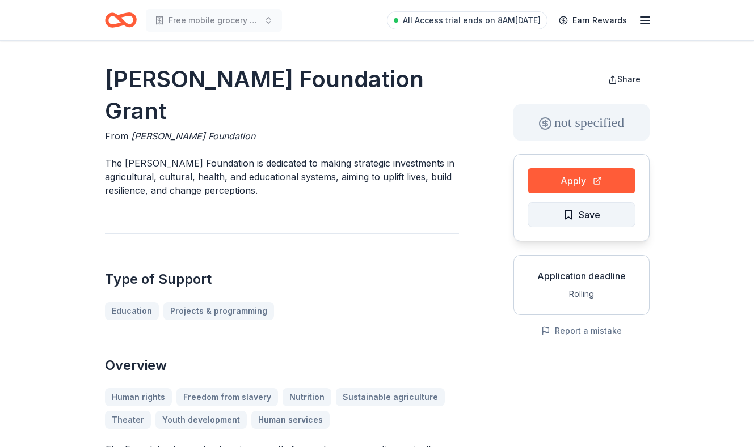
click at [571, 223] on button "Save" at bounding box center [581, 214] width 108 height 25
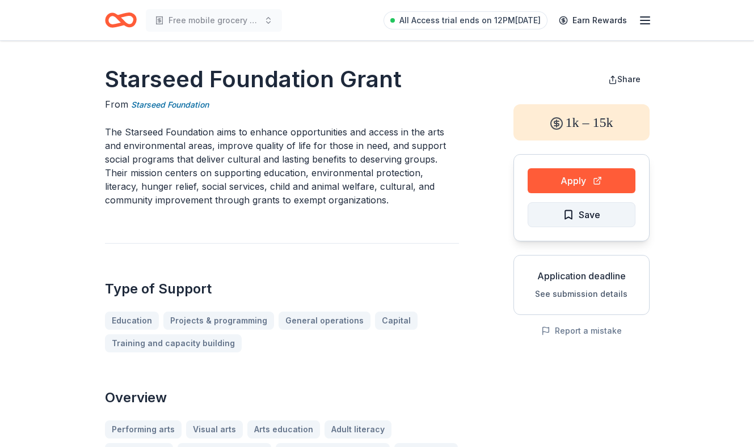
click at [563, 216] on span "Save" at bounding box center [581, 215] width 37 height 15
